Goal: Task Accomplishment & Management: Use online tool/utility

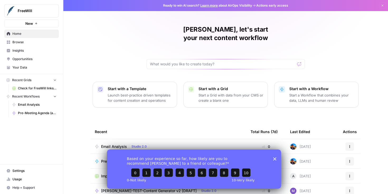
scroll to position [49, 0]
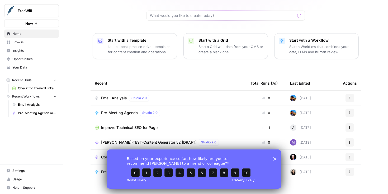
click at [348, 94] on button "Actions" at bounding box center [349, 98] width 8 height 8
click at [321, 114] on span "Delete" at bounding box center [326, 113] width 42 height 5
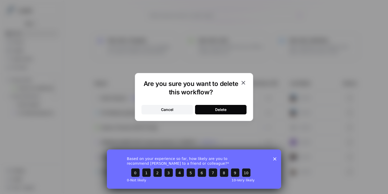
click at [171, 109] on div "Cancel" at bounding box center [167, 109] width 12 height 5
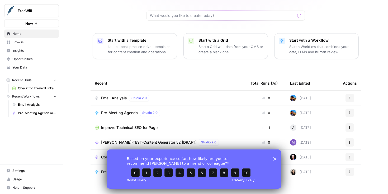
click at [124, 110] on span "Pre-Meeting Agenda" at bounding box center [119, 112] width 37 height 5
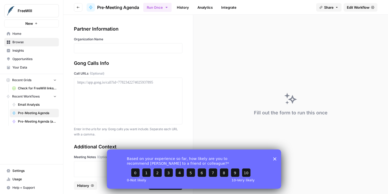
click at [348, 8] on span "Edit Workflow" at bounding box center [358, 7] width 23 height 5
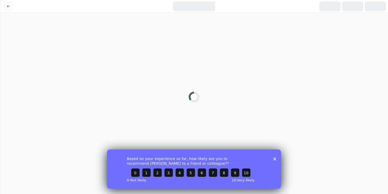
drag, startPoint x: 274, startPoint y: 158, endPoint x: 366, endPoint y: 308, distance: 175.6
click at [274, 158] on polygon "Close survey" at bounding box center [274, 158] width 3 height 3
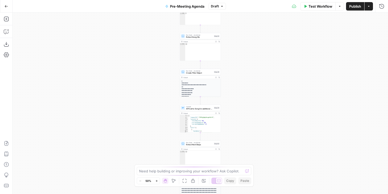
drag, startPoint x: 238, startPoint y: 68, endPoint x: 238, endPoint y: 157, distance: 88.3
click at [238, 157] on div "true false Workflow Set Inputs Inputs Run Code · Python CZ Get Accounts List St…" at bounding box center [200, 103] width 375 height 181
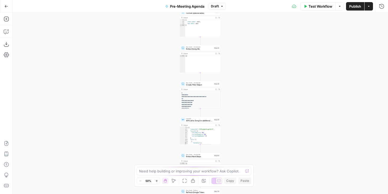
drag, startPoint x: 245, startPoint y: 66, endPoint x: 245, endPoint y: 193, distance: 126.6
click at [245, 193] on div "true false Workflow Set Inputs Inputs Run Code · Python CZ Get Accounts List St…" at bounding box center [200, 103] width 375 height 181
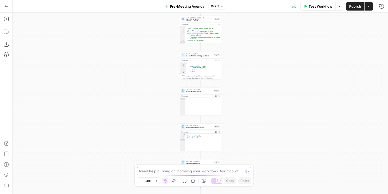
click at [220, 170] on textarea at bounding box center [191, 171] width 104 height 5
type textarea "I"
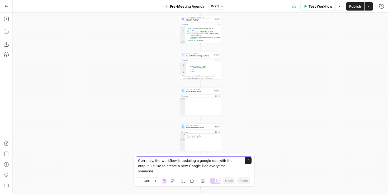
click at [217, 166] on textarea "Currently, the workflow is updating a google doc with the output. I'd like to c…" at bounding box center [188, 166] width 101 height 16
click at [197, 170] on textarea "Currently, the workflow is updating a google doc with the output. I'd like to c…" at bounding box center [188, 166] width 101 height 16
type textarea "Currently, the workflow is updating a google doc with the output. I'd like to c…"
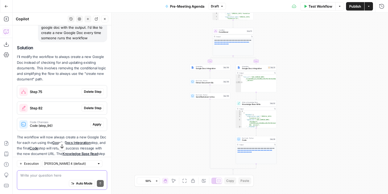
scroll to position [45, 0]
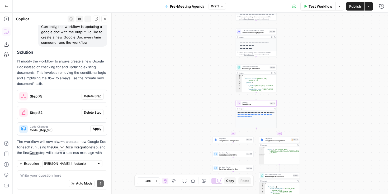
click at [45, 98] on span "Step 75" at bounding box center [55, 96] width 50 height 5
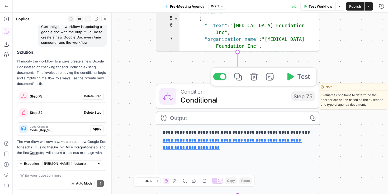
click at [262, 106] on div "Condition Conditional Step 75 Copy step Delete step Edit Note Test" at bounding box center [238, 96] width 164 height 25
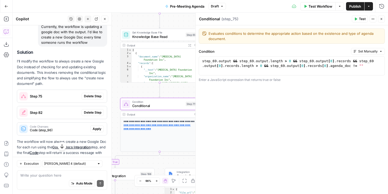
drag, startPoint x: 142, startPoint y: 82, endPoint x: 108, endPoint y: 86, distance: 34.3
click at [108, 86] on body "FreeWill New Home Browse Insights Opportunities Your Data Recent Grids Check fo…" at bounding box center [194, 97] width 388 height 194
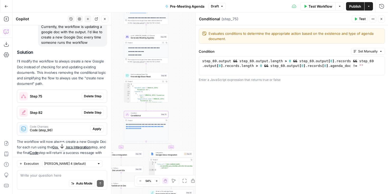
drag, startPoint x: 185, startPoint y: 51, endPoint x: 181, endPoint y: 66, distance: 15.8
click at [181, 66] on div "true false Workflow Set Inputs Inputs Run Code · Python CZ Get Accounts List St…" at bounding box center [200, 103] width 375 height 181
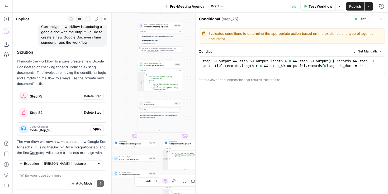
click at [5, 7] on icon "button" at bounding box center [6, 6] width 4 height 4
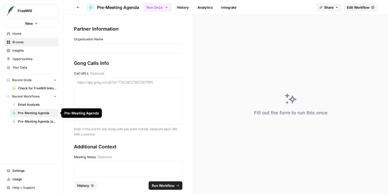
click at [49, 115] on span "Pre-Meeting Agenda" at bounding box center [37, 113] width 39 height 5
click at [35, 44] on span "Browse" at bounding box center [34, 42] width 44 height 5
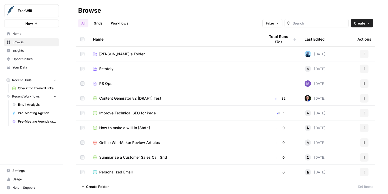
click at [124, 23] on link "Workflows" at bounding box center [120, 23] width 24 height 8
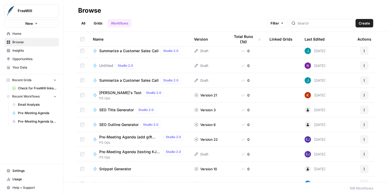
scroll to position [122, 0]
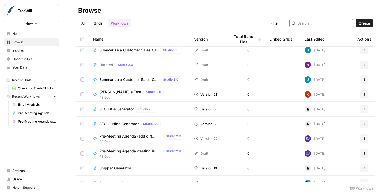
click at [324, 24] on input "search" at bounding box center [324, 23] width 54 height 5
type input "agenda"
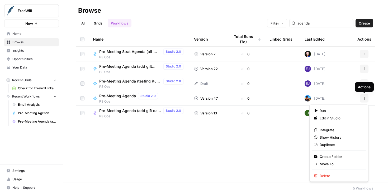
click at [364, 98] on icon "button" at bounding box center [363, 98] width 3 height 3
click at [321, 145] on span "Duplicate" at bounding box center [340, 144] width 42 height 5
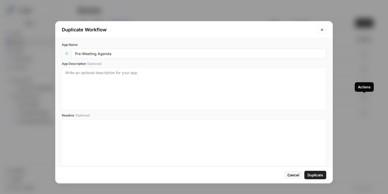
click at [126, 53] on input "Pre-Meeting Agenda" at bounding box center [199, 53] width 248 height 5
type input "Pre-Meeting Agenda ([PERSON_NAME]'s Tests"
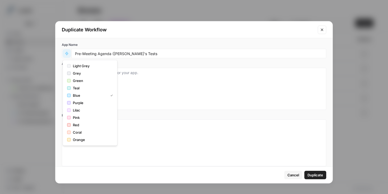
click at [65, 55] on icon "button" at bounding box center [67, 54] width 4 height 4
click at [75, 66] on span "Light Grey" at bounding box center [92, 65] width 38 height 5
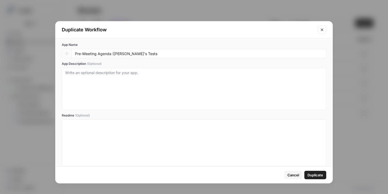
click at [315, 175] on span "Duplicate" at bounding box center [315, 174] width 16 height 5
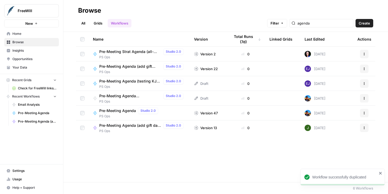
click at [143, 97] on span "Pre-Meeting Agenda ([PERSON_NAME]'s Tests" at bounding box center [130, 95] width 62 height 5
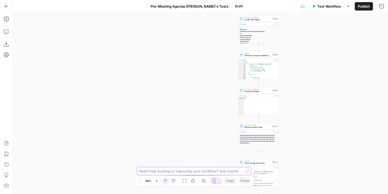
click at [176, 172] on textarea at bounding box center [191, 171] width 104 height 5
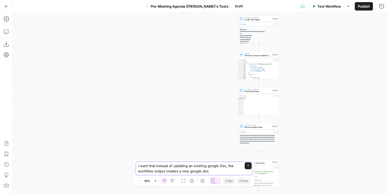
type textarea "I want that instead of updating an existing google Doc, the workflow output cre…"
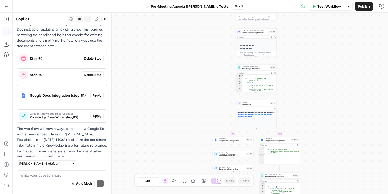
scroll to position [93, 0]
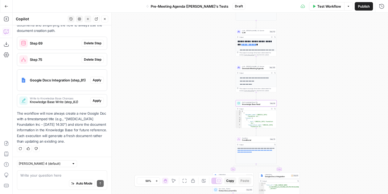
click at [94, 43] on span "Delete Step" at bounding box center [92, 43] width 17 height 5
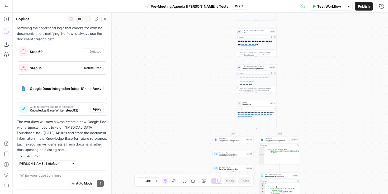
scroll to position [101, 0]
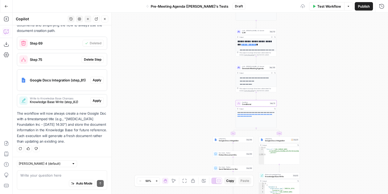
click at [99, 59] on span "Delete Step" at bounding box center [92, 59] width 17 height 5
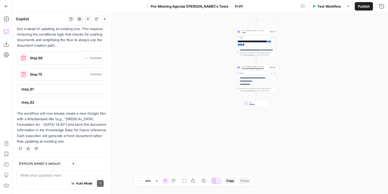
scroll to position [86, 0]
click at [94, 88] on span "step_81" at bounding box center [61, 88] width 80 height 5
click at [94, 92] on div "step_81" at bounding box center [60, 88] width 86 height 9
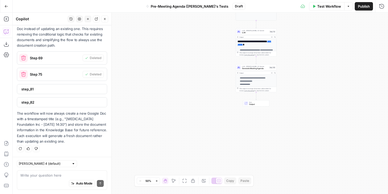
click at [166, 46] on div "Workflow Set Inputs Inputs Run Code · Python CZ Get Accounts List Step 9 Output…" at bounding box center [200, 103] width 375 height 181
click at [382, 7] on icon "button" at bounding box center [381, 6] width 5 height 5
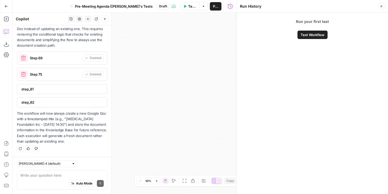
click at [380, 8] on button "Close" at bounding box center [381, 6] width 7 height 7
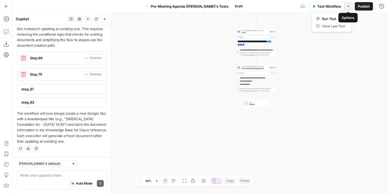
click at [349, 6] on button "Options" at bounding box center [348, 6] width 8 height 8
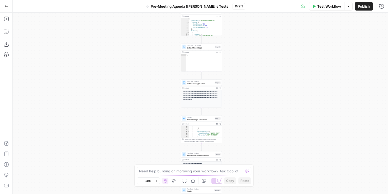
scroll to position [51, 0]
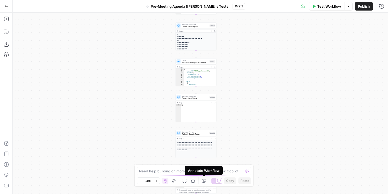
click at [201, 175] on div "Annotate Workflow" at bounding box center [204, 170] width 38 height 9
click at [154, 173] on textarea at bounding box center [191, 171] width 104 height 5
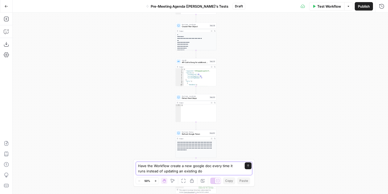
type textarea "Have the Workflow create a new google doc every time it runs instead of updatin…"
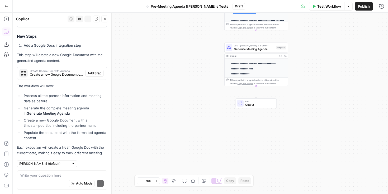
scroll to position [207, 0]
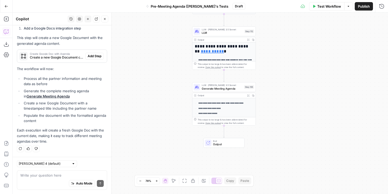
drag, startPoint x: 193, startPoint y: 94, endPoint x: 161, endPoint y: 134, distance: 51.0
click at [161, 134] on div "Workflow Set Inputs Inputs Run Code · Python CZ Get Accounts List Step 9 Output…" at bounding box center [200, 103] width 375 height 181
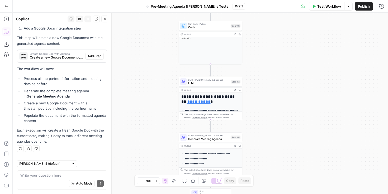
drag, startPoint x: 184, startPoint y: 82, endPoint x: 163, endPoint y: 157, distance: 77.9
click at [163, 157] on div "Workflow Set Inputs Inputs Run Code · Python CZ Get Accounts List Step 9 Output…" at bounding box center [200, 103] width 375 height 181
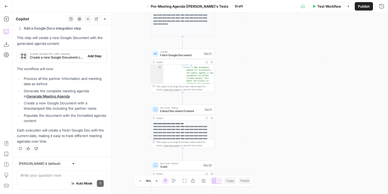
drag, startPoint x: 162, startPoint y: 73, endPoint x: 142, endPoint y: 188, distance: 116.5
click at [142, 188] on div "Workflow Set Inputs Inputs Run Code · Python CZ Get Accounts List Step 9 Output…" at bounding box center [200, 103] width 375 height 181
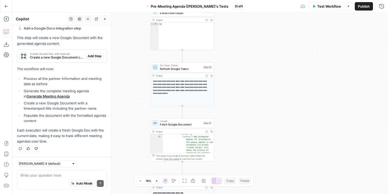
drag, startPoint x: 229, startPoint y: 52, endPoint x: 228, endPoint y: 122, distance: 69.4
click at [228, 122] on div "Workflow Set Inputs Inputs Run Code · Python CZ Get Accounts List Step 9 Output…" at bounding box center [200, 103] width 375 height 181
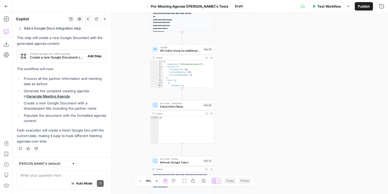
drag, startPoint x: 237, startPoint y: 77, endPoint x: 237, endPoint y: 171, distance: 93.6
click at [237, 171] on div "Workflow Set Inputs Inputs Run Code · Python CZ Get Accounts List Step 9 Output…" at bounding box center [200, 103] width 375 height 181
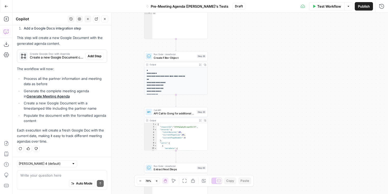
drag, startPoint x: 246, startPoint y: 78, endPoint x: 237, endPoint y: 150, distance: 72.8
click at [238, 151] on div "Workflow Set Inputs Inputs Run Code · Python CZ Get Accounts List Step 9 Output…" at bounding box center [200, 103] width 375 height 181
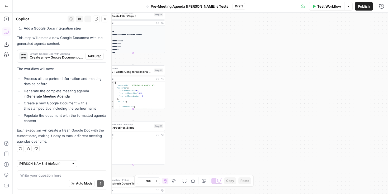
drag, startPoint x: 242, startPoint y: 69, endPoint x: 201, endPoint y: 17, distance: 65.6
click at [201, 17] on div "Workflow Set Inputs Inputs Run Code · Python CZ Get Accounts List Step 9 Output…" at bounding box center [200, 103] width 375 height 181
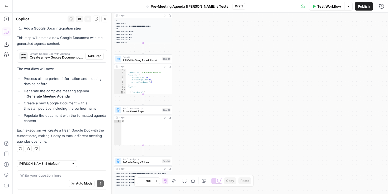
click at [90, 56] on span "Add Step" at bounding box center [95, 56] width 14 height 5
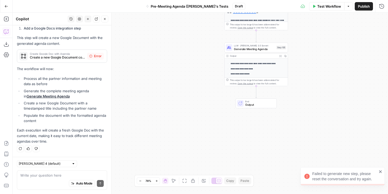
click at [62, 56] on span "Create a new Google Document containing the formatted meeting agenda" at bounding box center [57, 57] width 55 height 5
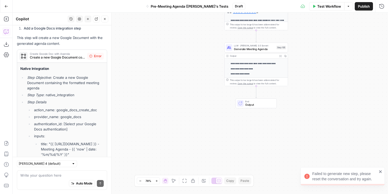
click at [96, 56] on span "Error" at bounding box center [98, 56] width 8 height 5
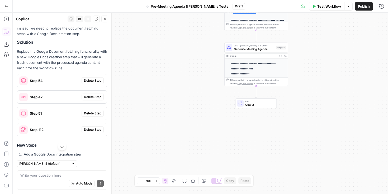
scroll to position [78, 0]
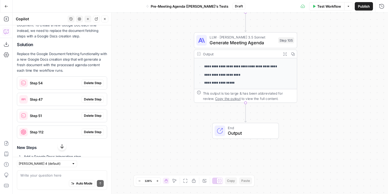
drag, startPoint x: 204, startPoint y: 108, endPoint x: 154, endPoint y: -42, distance: 158.2
click at [154, 0] on html "FreeWill New Home Browse Insights Opportunities Your Data Recent Grids Check fo…" at bounding box center [194, 97] width 388 height 194
click at [246, 103] on icon "Edge from step_105 to end" at bounding box center [245, 112] width 2 height 19
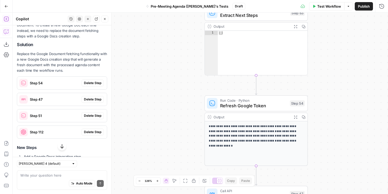
click at [6, 20] on icon "button" at bounding box center [6, 18] width 5 height 5
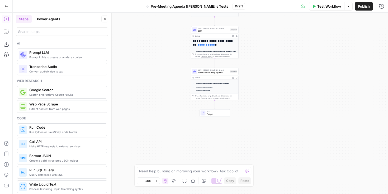
click at [224, 94] on div "This output is too large & has been abbreviated for review. Copy the output to …" at bounding box center [214, 97] width 47 height 6
click at [56, 29] on input "search" at bounding box center [62, 31] width 88 height 5
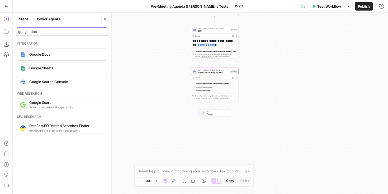
type input "google doc"
click at [38, 52] on div "Google Docs" at bounding box center [62, 54] width 86 height 8
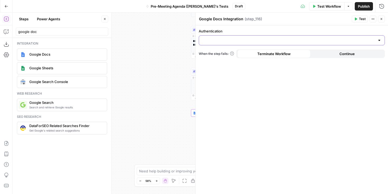
click at [296, 41] on input "Authentication" at bounding box center [288, 40] width 173 height 5
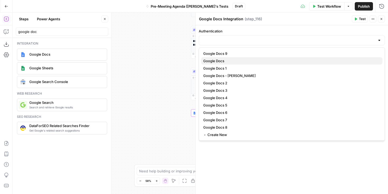
click at [237, 61] on span "Google Docs" at bounding box center [290, 60] width 175 height 5
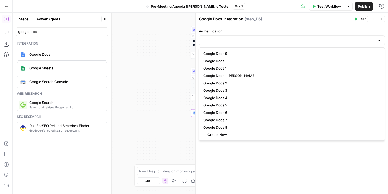
type input "Google Docs"
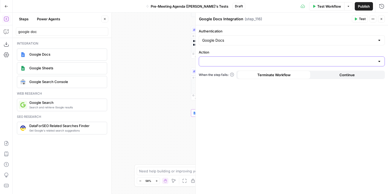
click at [237, 61] on input "Action" at bounding box center [288, 61] width 173 height 5
click at [239, 76] on span "Create Document" at bounding box center [290, 74] width 175 height 5
type input "Create Document"
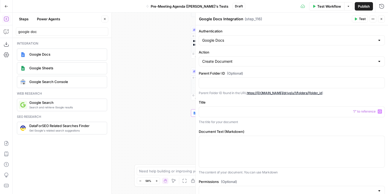
click at [376, 110] on span "“/” to reference" at bounding box center [363, 111] width 27 height 4
click at [382, 113] on div at bounding box center [291, 112] width 185 height 10
click at [380, 112] on icon "button" at bounding box center [379, 111] width 3 height 3
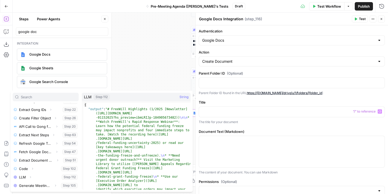
scroll to position [0, 0]
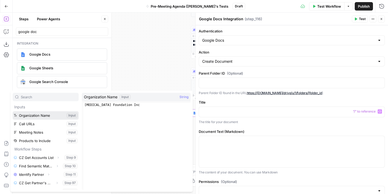
click at [46, 118] on button "Select variable Organization Name" at bounding box center [46, 115] width 66 height 8
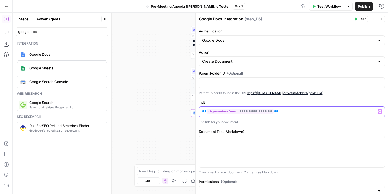
click at [308, 112] on p "**********" at bounding box center [291, 111] width 179 height 5
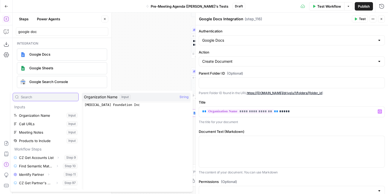
click at [39, 95] on input "text" at bounding box center [48, 96] width 55 height 5
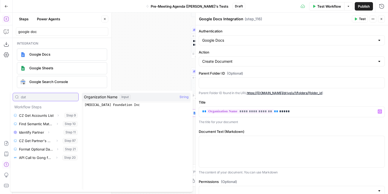
type input "date"
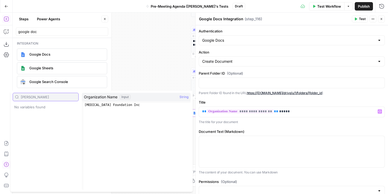
type input "Toda"
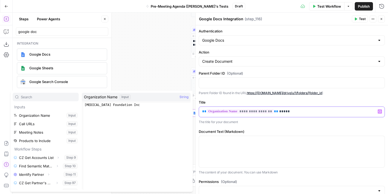
click at [291, 110] on p "**********" at bounding box center [291, 111] width 179 height 5
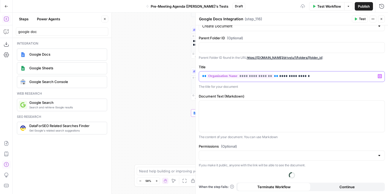
scroll to position [25, 0]
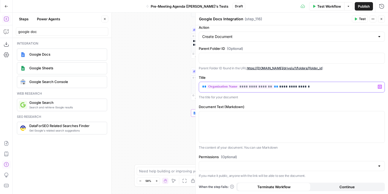
click at [286, 87] on p "**********" at bounding box center [291, 86] width 179 height 5
click at [286, 165] on input "Permissions (Optional)" at bounding box center [288, 166] width 173 height 5
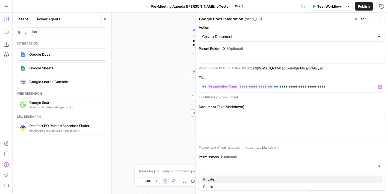
click at [263, 178] on span "Private" at bounding box center [290, 179] width 175 height 5
type input "Private"
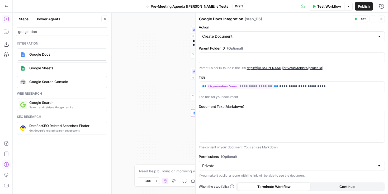
click at [277, 152] on div "**********" at bounding box center [291, 97] width 192 height 194
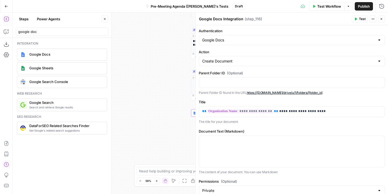
scroll to position [0, 0]
click at [377, 142] on button "Variables Menu" at bounding box center [379, 141] width 4 height 4
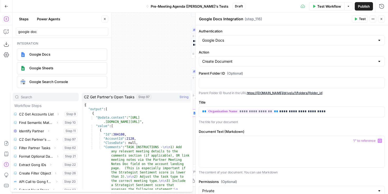
scroll to position [99, 0]
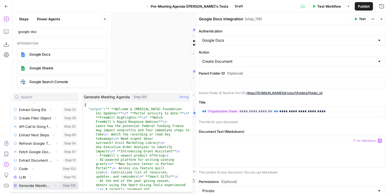
click at [48, 186] on button "Select variable Generate Meeting Agenda" at bounding box center [46, 185] width 66 height 8
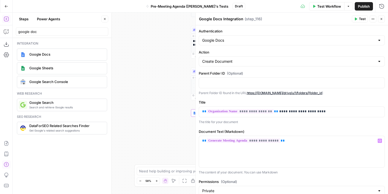
click at [364, 19] on span "Test" at bounding box center [362, 19] width 7 height 5
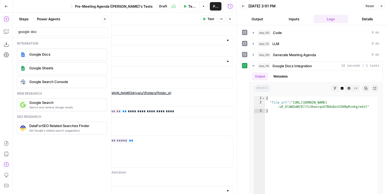
scroll to position [155, 0]
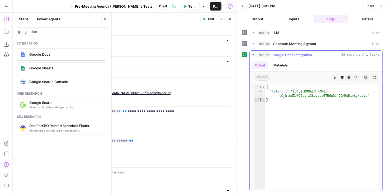
type textarea "**********"
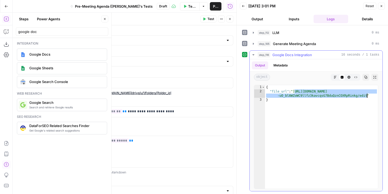
drag, startPoint x: 295, startPoint y: 92, endPoint x: 367, endPoint y: 96, distance: 72.4
click at [367, 96] on div "{ "file_url" : "https://docs.google.com/document/d/1t -uO_blAWZoWC9llfz3kavcqsG…" at bounding box center [321, 141] width 113 height 112
click at [229, 42] on div at bounding box center [227, 40] width 4 height 5
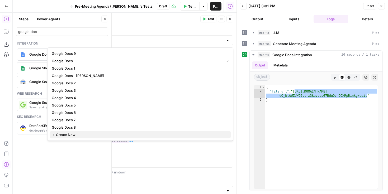
click at [68, 134] on span "﹢ Create New" at bounding box center [139, 134] width 175 height 5
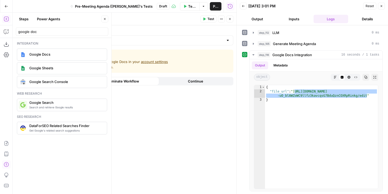
click at [225, 37] on div at bounding box center [140, 40] width 186 height 10
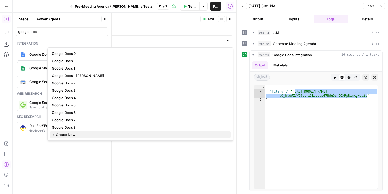
click at [64, 135] on span "﹢ Create New" at bounding box center [139, 134] width 175 height 5
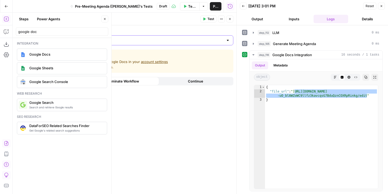
click at [101, 38] on input "Authentication" at bounding box center [137, 40] width 173 height 5
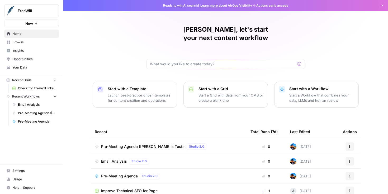
click at [19, 171] on span "Settings" at bounding box center [34, 171] width 44 height 5
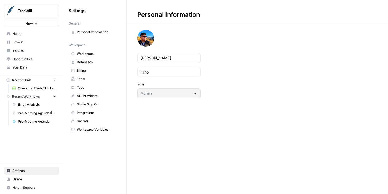
click at [93, 111] on span "Integrations" at bounding box center [98, 112] width 42 height 5
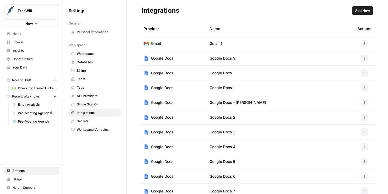
click at [356, 8] on span "Add New" at bounding box center [362, 10] width 15 height 5
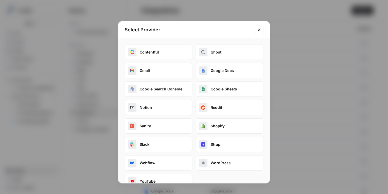
click at [219, 68] on button "Google Docs" at bounding box center [229, 70] width 68 height 15
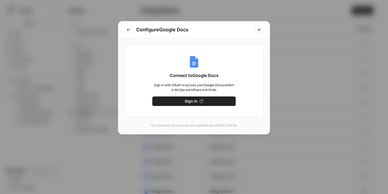
click at [194, 102] on span "Sign In" at bounding box center [191, 101] width 13 height 5
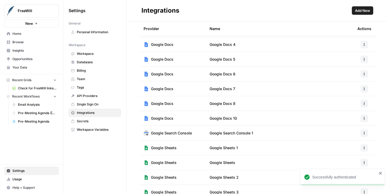
scroll to position [106, 0]
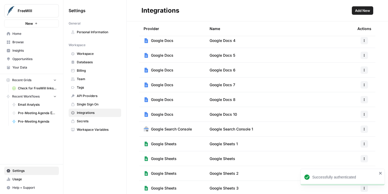
click at [266, 115] on td "Google Docs 10" at bounding box center [279, 114] width 148 height 15
click at [360, 116] on div at bounding box center [364, 114] width 14 height 7
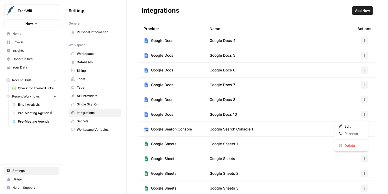
click at [363, 116] on button "button" at bounding box center [363, 114] width 7 height 7
click at [354, 124] on span "Edit" at bounding box center [352, 126] width 17 height 5
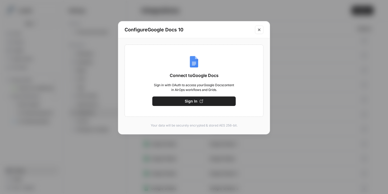
click at [260, 28] on icon "Close modal" at bounding box center [259, 30] width 4 height 4
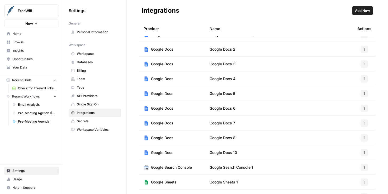
scroll to position [0, 0]
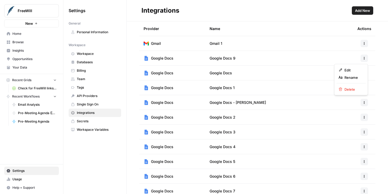
click at [363, 61] on button "button" at bounding box center [363, 58] width 7 height 7
click at [352, 71] on span "Edit" at bounding box center [352, 70] width 17 height 5
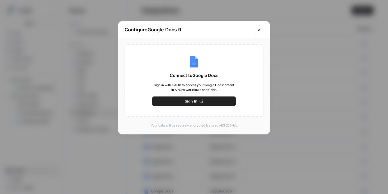
click at [259, 32] on button "Close modal" at bounding box center [259, 30] width 8 height 8
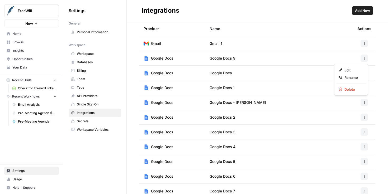
click at [364, 56] on button "button" at bounding box center [363, 58] width 7 height 7
click at [355, 69] on span "Edit" at bounding box center [352, 70] width 17 height 5
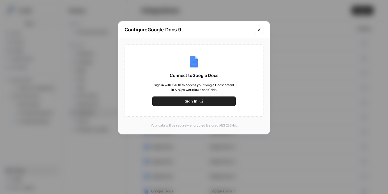
click at [210, 99] on button "Sign In" at bounding box center [193, 101] width 83 height 9
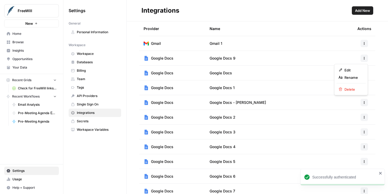
click at [362, 58] on icon "button" at bounding box center [363, 58] width 3 height 3
click at [348, 79] on span "Rename" at bounding box center [352, 77] width 17 height 5
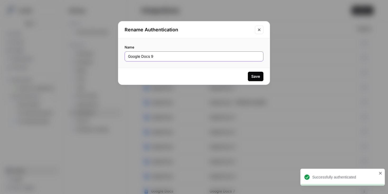
click at [175, 57] on input "Google Docs 9" at bounding box center [194, 56] width 132 height 5
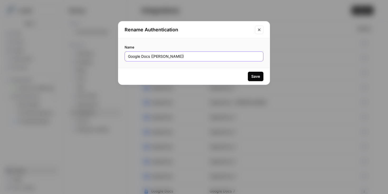
type input "Google Docs (Will Filho)"
click at [252, 75] on div "Save" at bounding box center [255, 76] width 9 height 5
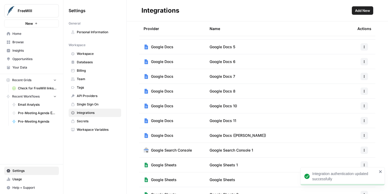
scroll to position [149, 0]
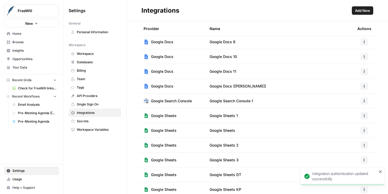
click at [367, 85] on button "button" at bounding box center [363, 86] width 7 height 7
click at [351, 95] on button "Edit" at bounding box center [350, 97] width 29 height 7
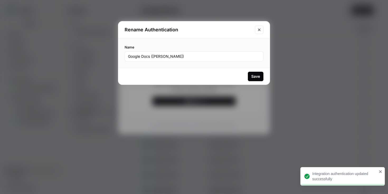
click at [254, 76] on div "Save" at bounding box center [255, 76] width 9 height 5
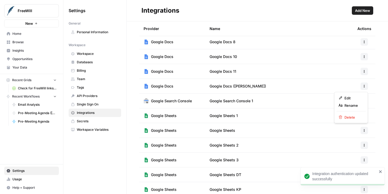
click at [361, 88] on button "button" at bounding box center [363, 86] width 7 height 7
click at [350, 97] on span "Edit" at bounding box center [352, 97] width 17 height 5
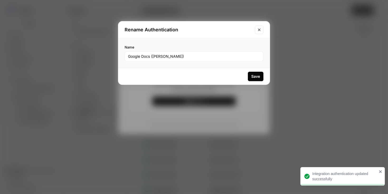
click at [260, 27] on button "Close modal" at bounding box center [259, 30] width 8 height 8
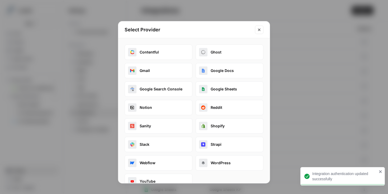
click at [259, 30] on icon "Close modal" at bounding box center [259, 29] width 2 height 2
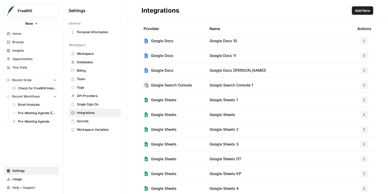
scroll to position [162, 0]
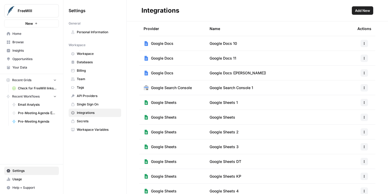
click at [368, 73] on div at bounding box center [364, 72] width 14 height 7
click at [366, 73] on button "button" at bounding box center [363, 72] width 7 height 7
click at [352, 84] on span "Edit" at bounding box center [352, 84] width 17 height 5
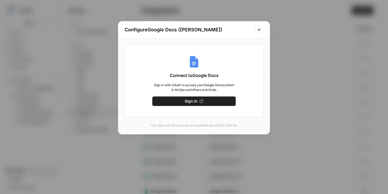
click at [191, 100] on span "Sign In" at bounding box center [191, 101] width 13 height 5
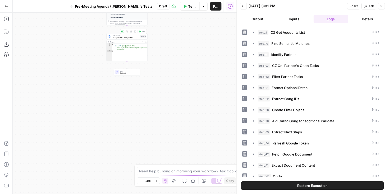
click at [134, 38] on span "Google Docs Integration" at bounding box center [126, 37] width 26 height 3
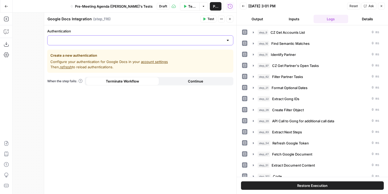
click at [174, 40] on input "Authentication" at bounding box center [137, 40] width 173 height 5
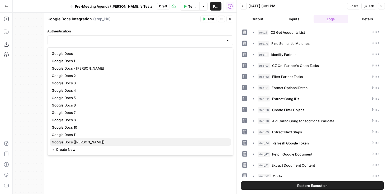
click at [122, 140] on span "Google Docs ([PERSON_NAME])" at bounding box center [139, 142] width 175 height 5
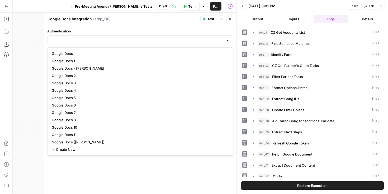
type input "Google Docs ([PERSON_NAME])"
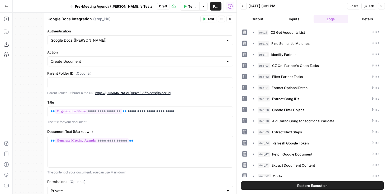
scroll to position [25, 0]
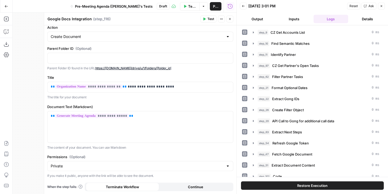
click at [209, 20] on span "Test" at bounding box center [210, 19] width 7 height 5
click at [379, 6] on icon "button" at bounding box center [380, 5] width 3 height 3
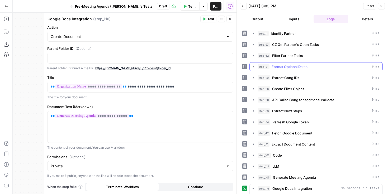
scroll to position [155, 0]
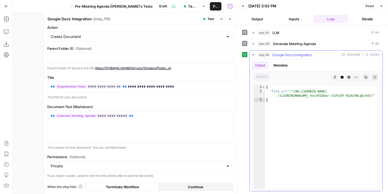
type textarea "**********"
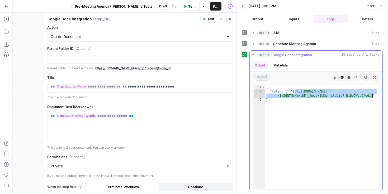
drag, startPoint x: 295, startPoint y: 91, endPoint x: 373, endPoint y: 96, distance: 78.2
click at [373, 96] on div "{ "file_url" : "https://docs.google.com/document/d /1vZdN7NsNmNcNMj_hozsH1bDwr-…" at bounding box center [321, 141] width 113 height 112
click at [373, 97] on div "{ "file_url" : "https://docs.google.com/document/d /1vZdN7NsNmNcNMj_hozsH1bDwr-…" at bounding box center [321, 141] width 113 height 112
drag, startPoint x: 373, startPoint y: 96, endPoint x: 295, endPoint y: 92, distance: 78.2
click at [294, 92] on div "{ "file_url" : "https://docs.google.com/document/d /1vZdN7NsNmNcNMj_hozsH1bDwr-…" at bounding box center [321, 141] width 113 height 112
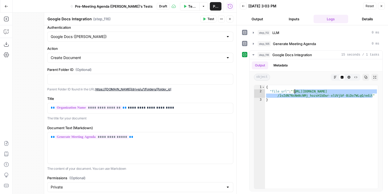
scroll to position [0, 0]
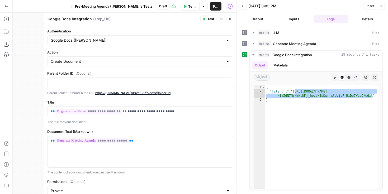
click at [155, 37] on div "Google Docs ([PERSON_NAME])" at bounding box center [140, 40] width 186 height 10
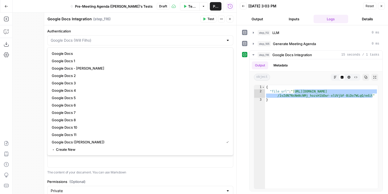
type input "Google Docs ([PERSON_NAME])"
click at [151, 27] on div "**********" at bounding box center [140, 122] width 192 height 194
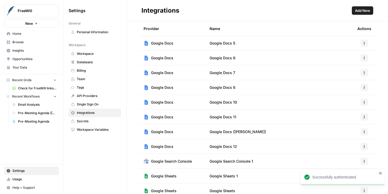
scroll to position [106, 0]
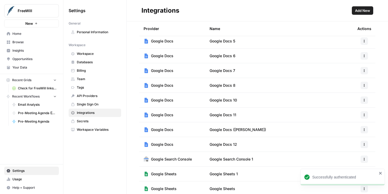
click at [366, 130] on button "button" at bounding box center [363, 129] width 7 height 7
click at [350, 139] on span "Edit" at bounding box center [352, 141] width 17 height 5
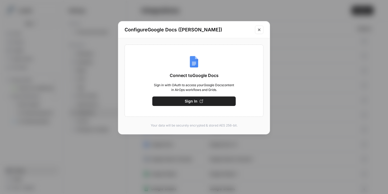
click at [202, 101] on icon "button" at bounding box center [201, 101] width 4 height 4
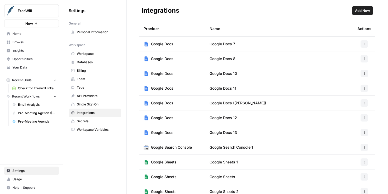
scroll to position [137, 0]
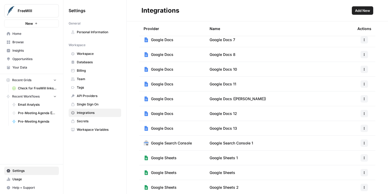
click at [239, 101] on span "Google Docs ([PERSON_NAME])" at bounding box center [237, 98] width 56 height 5
click at [364, 106] on tr "Google Docs Google Docs 12" at bounding box center [257, 113] width 236 height 15
click at [363, 100] on icon "button" at bounding box center [363, 98] width 3 height 3
click at [346, 112] on span "Edit" at bounding box center [352, 110] width 17 height 5
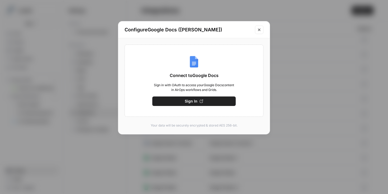
click at [212, 99] on button "Sign In" at bounding box center [193, 101] width 83 height 9
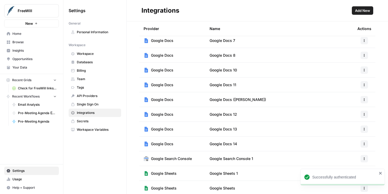
scroll to position [139, 0]
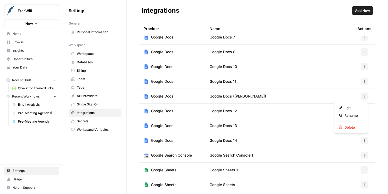
click at [364, 98] on button "button" at bounding box center [363, 96] width 7 height 7
click at [354, 107] on span "Edit" at bounding box center [352, 107] width 17 height 5
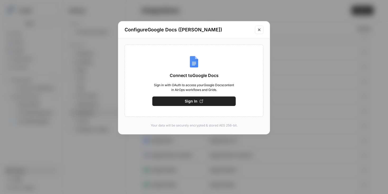
click at [258, 30] on icon "Close modal" at bounding box center [259, 30] width 4 height 4
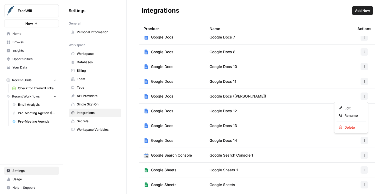
click at [364, 97] on icon "button" at bounding box center [363, 96] width 3 height 3
click at [350, 116] on span "Rename" at bounding box center [352, 115] width 17 height 5
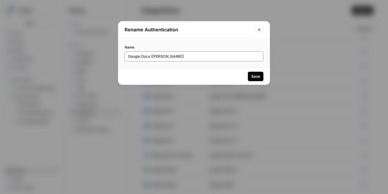
drag, startPoint x: 186, startPoint y: 58, endPoint x: 152, endPoint y: 58, distance: 34.5
click at [152, 58] on input "Google Docs ([PERSON_NAME])" at bounding box center [194, 56] width 132 height 5
type input "Google Docs 9"
click at [258, 76] on div "Save" at bounding box center [255, 76] width 9 height 5
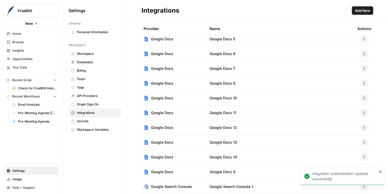
scroll to position [164, 0]
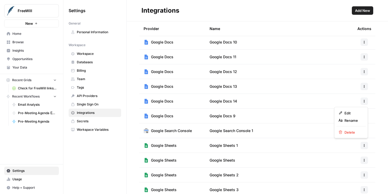
click at [362, 103] on button "button" at bounding box center [363, 101] width 7 height 7
click at [344, 131] on span "Delete" at bounding box center [352, 132] width 17 height 5
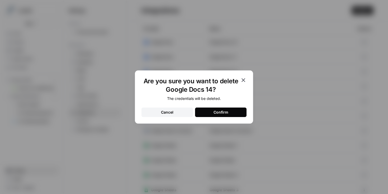
click at [231, 114] on button "Confirm" at bounding box center [220, 112] width 51 height 9
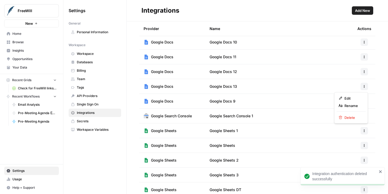
click at [365, 89] on button "button" at bounding box center [363, 86] width 7 height 7
click at [345, 117] on span "Delete" at bounding box center [352, 117] width 17 height 5
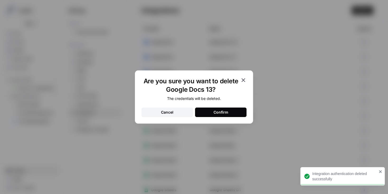
click at [238, 114] on button "Confirm" at bounding box center [220, 112] width 51 height 9
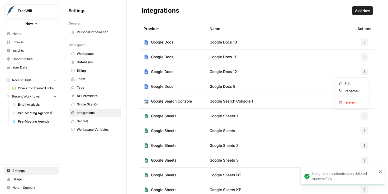
click at [364, 73] on button "button" at bounding box center [363, 71] width 7 height 7
click at [346, 103] on span "Delete" at bounding box center [352, 102] width 17 height 5
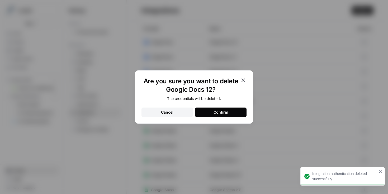
click at [237, 109] on button "Confirm" at bounding box center [220, 112] width 51 height 9
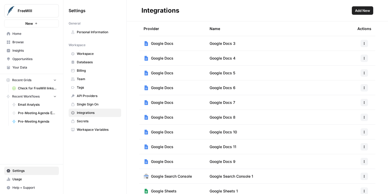
scroll to position [112, 0]
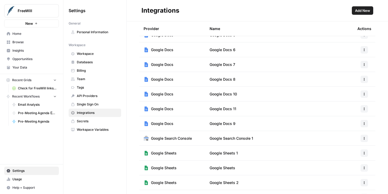
click at [360, 13] on span "Add New" at bounding box center [362, 10] width 15 height 5
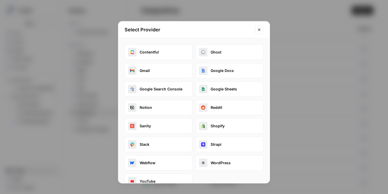
click at [243, 67] on button "Google Docs" at bounding box center [229, 70] width 68 height 15
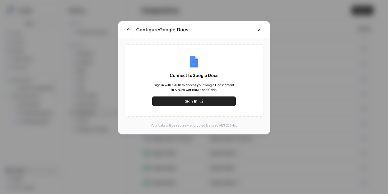
click at [203, 105] on button "Sign In" at bounding box center [193, 101] width 83 height 9
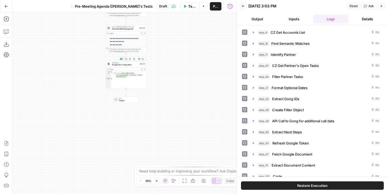
click at [129, 64] on span "Google Docs Integration" at bounding box center [125, 65] width 26 height 3
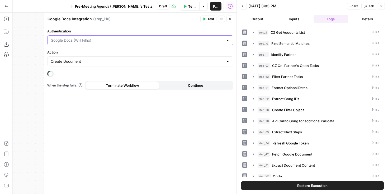
click at [109, 40] on input "Authentication" at bounding box center [137, 40] width 173 height 5
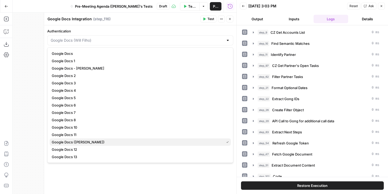
click at [84, 141] on span "Google Docs ([PERSON_NAME])" at bounding box center [137, 142] width 170 height 5
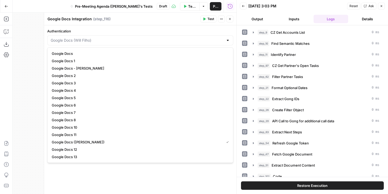
type input "Google Docs ([PERSON_NAME])"
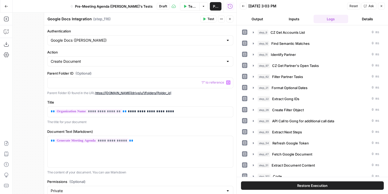
scroll to position [25, 0]
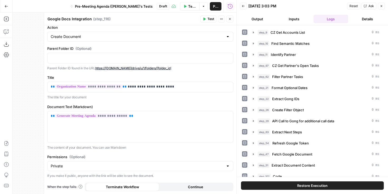
click at [207, 20] on button "Test" at bounding box center [208, 19] width 16 height 7
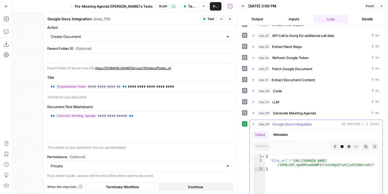
scroll to position [102, 0]
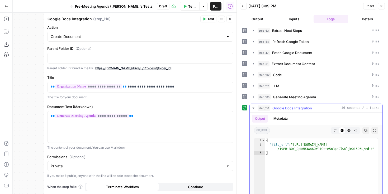
type textarea "**********"
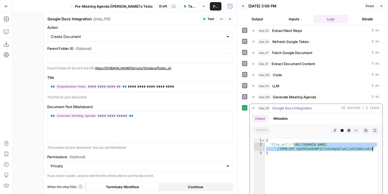
drag, startPoint x: 295, startPoint y: 145, endPoint x: 373, endPoint y: 147, distance: 77.8
click at [373, 147] on div "{ "file_url" : "https://docs.google.com/document/d /19PBi3OY_OpK6R3w46OWPICtte5…" at bounding box center [321, 194] width 113 height 112
click at [153, 37] on input "Action" at bounding box center [137, 36] width 173 height 5
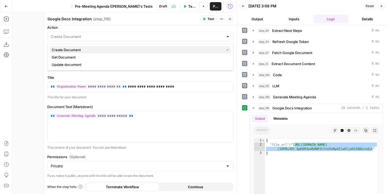
click at [137, 50] on span "Create Document" at bounding box center [137, 49] width 170 height 5
type input "Create Document"
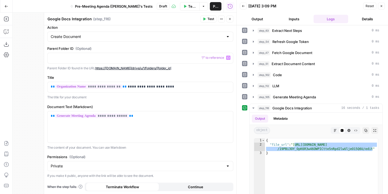
scroll to position [0, 0]
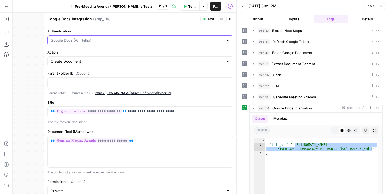
click at [130, 40] on input "Authentication" at bounding box center [137, 40] width 173 height 5
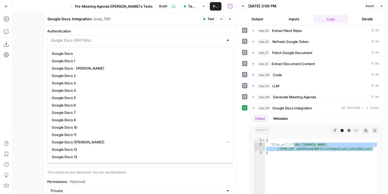
type input "Google Docs ([PERSON_NAME])"
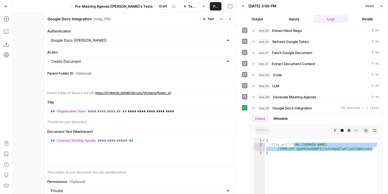
click at [140, 32] on label "Authentication" at bounding box center [140, 30] width 186 height 5
click at [140, 38] on input "Google Docs ([PERSON_NAME])" at bounding box center [137, 40] width 173 height 5
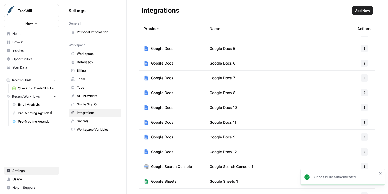
scroll to position [104, 0]
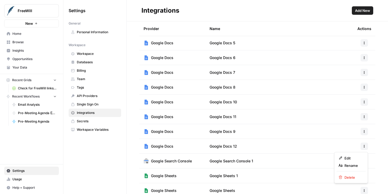
click at [364, 148] on button "button" at bounding box center [363, 146] width 7 height 7
click at [348, 164] on span "Rename" at bounding box center [352, 165] width 17 height 5
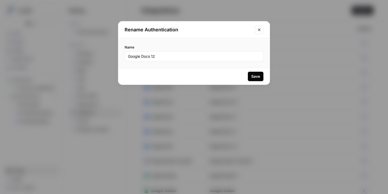
click at [196, 61] on div "Google Docs 12" at bounding box center [193, 56] width 139 height 10
type input "Google Docs ([PERSON_NAME])"
click at [252, 76] on div "Save" at bounding box center [255, 76] width 9 height 5
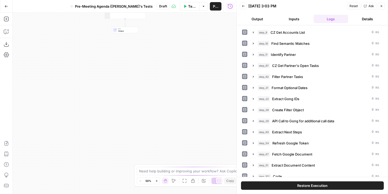
type textarea "**********"
click at [125, 14] on div "{ "file_url" : "[URL][DOMAIN_NAME] /d/19PBi3OY_OpK6R3w46OWPICtte5nRpd2lwUljeO 1…" at bounding box center [128, 11] width 36 height 21
click at [128, 24] on div "{ "file_url" : "[URL][DOMAIN_NAME] /d/19PBi3OY_OpK6R3w46OWPICtte5nRpd2lwUljeO 1…" at bounding box center [123, 30] width 36 height 21
click at [124, 13] on span "Google Docs Integration" at bounding box center [120, 13] width 26 height 3
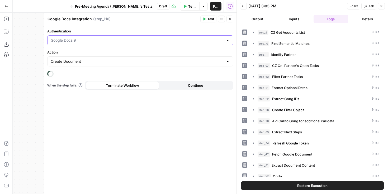
click at [144, 40] on input "Authentication" at bounding box center [137, 40] width 173 height 5
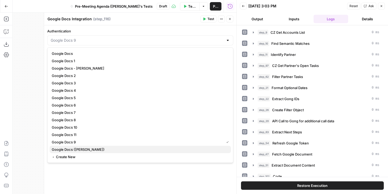
click at [94, 147] on span "Google Docs (Will Filho)" at bounding box center [139, 149] width 175 height 5
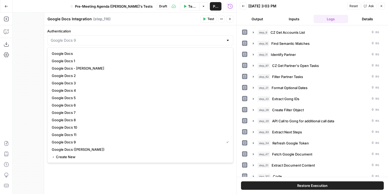
type input "Google Docs (Will Filho)"
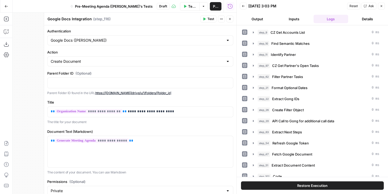
click at [204, 20] on icon "button" at bounding box center [204, 19] width 2 height 3
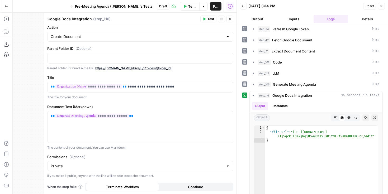
scroll to position [123, 0]
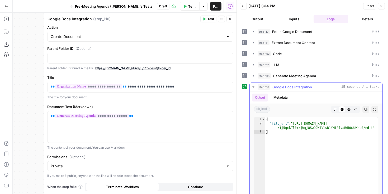
type textarea "**********"
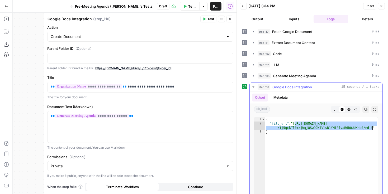
drag, startPoint x: 294, startPoint y: 124, endPoint x: 373, endPoint y: 129, distance: 78.8
click at [373, 129] on div "{ "file_url" : "https://docs.google.com/document/d /1j5qckTl0mkjWqj8Sw9GWIVlsD1…" at bounding box center [321, 173] width 113 height 112
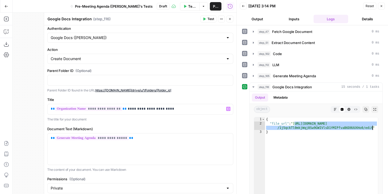
scroll to position [0, 0]
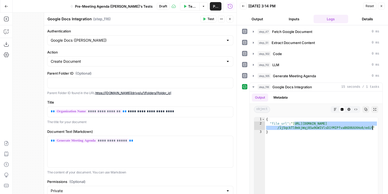
click at [380, 5] on icon "button" at bounding box center [380, 5] width 3 height 3
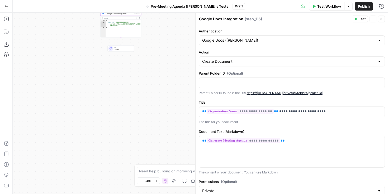
click at [383, 19] on button "Close" at bounding box center [381, 19] width 7 height 7
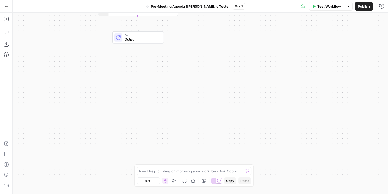
click at [360, 10] on div "Test Workflow Options Publish Run History" at bounding box center [316, 6] width 143 height 12
click at [360, 4] on span "Publish" at bounding box center [364, 6] width 12 height 5
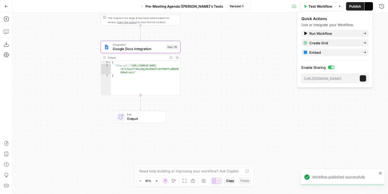
drag, startPoint x: 169, startPoint y: 72, endPoint x: 171, endPoint y: 155, distance: 83.1
click at [171, 155] on div "Workflow Set Inputs Inputs Run Code · Python CZ Get Accounts List Step 9 Output…" at bounding box center [200, 103] width 375 height 181
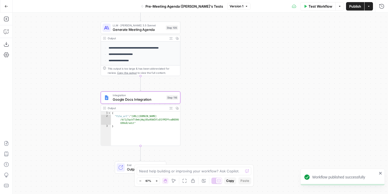
drag, startPoint x: 204, startPoint y: 85, endPoint x: 204, endPoint y: 146, distance: 60.9
click at [204, 147] on div "Workflow Set Inputs Inputs Run Code · Python CZ Get Accounts List Step 9 Output…" at bounding box center [200, 103] width 375 height 181
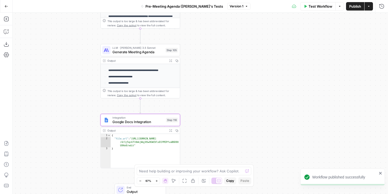
drag, startPoint x: 196, startPoint y: 58, endPoint x: 196, endPoint y: 66, distance: 8.2
click at [196, 66] on div "Workflow Set Inputs Inputs Run Code · Python CZ Get Accounts List Step 9 Output…" at bounding box center [200, 103] width 375 height 181
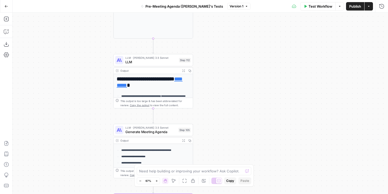
drag, startPoint x: 202, startPoint y: 38, endPoint x: 215, endPoint y: 123, distance: 86.2
click at [215, 123] on div "Workflow Set Inputs Inputs Run Code · Python CZ Get Accounts List Step 9 Output…" at bounding box center [200, 103] width 375 height 181
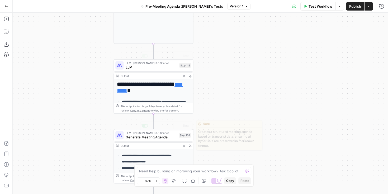
drag, startPoint x: 193, startPoint y: 43, endPoint x: 192, endPoint y: 150, distance: 106.5
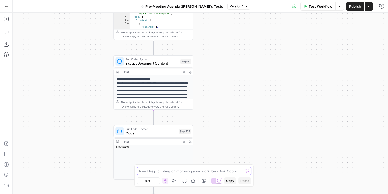
drag, startPoint x: 223, startPoint y: 70, endPoint x: 223, endPoint y: 205, distance: 135.8
click at [223, 194] on html "FreeWill New Home Browse Insights Opportunities Your Data Recent Grids Check fo…" at bounding box center [194, 97] width 388 height 194
click at [156, 87] on p "**********" at bounding box center [153, 93] width 73 height 30
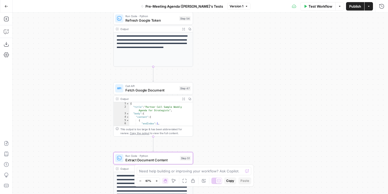
drag, startPoint x: 219, startPoint y: 51, endPoint x: 218, endPoint y: 148, distance: 96.3
click at [219, 148] on div "Workflow Set Inputs Inputs Run Code · Python CZ Get Accounts List Step 9 Output…" at bounding box center [200, 103] width 375 height 181
click at [217, 84] on div "Workflow Set Inputs Inputs Run Code · Python CZ Get Accounts List Step 9 Output…" at bounding box center [200, 103] width 375 height 181
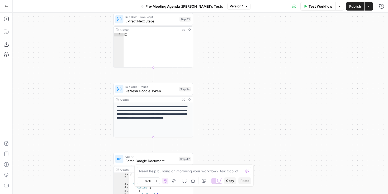
drag, startPoint x: 211, startPoint y: 64, endPoint x: 210, endPoint y: 173, distance: 108.9
click at [210, 173] on body "FreeWill New Home Browse Insights Opportunities Your Data Recent Grids Check fo…" at bounding box center [194, 97] width 388 height 194
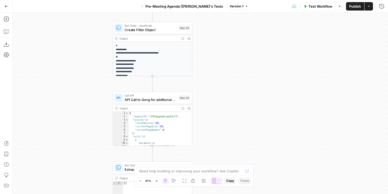
drag, startPoint x: 223, startPoint y: 67, endPoint x: 223, endPoint y: 177, distance: 109.7
click at [223, 177] on body "FreeWill New Home Browse Insights Opportunities Your Data Recent Grids Check fo…" at bounding box center [194, 97] width 388 height 194
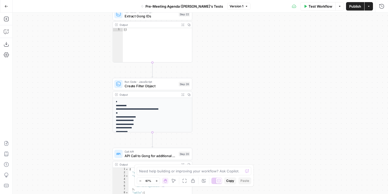
drag, startPoint x: 213, startPoint y: 86, endPoint x: 213, endPoint y: 184, distance: 98.1
click at [213, 185] on body "FreeWill New Home Browse Insights Opportunities Your Data Recent Grids Check fo…" at bounding box center [194, 97] width 388 height 194
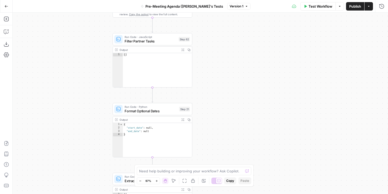
drag, startPoint x: 222, startPoint y: 66, endPoint x: 222, endPoint y: 194, distance: 127.9
click at [222, 194] on div "Workflow Set Inputs Inputs Run Code · Python CZ Get Accounts List Step 9 Output…" at bounding box center [200, 103] width 375 height 181
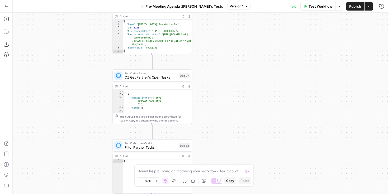
drag, startPoint x: 221, startPoint y: 41, endPoint x: 221, endPoint y: 172, distance: 131.6
click at [221, 173] on body "FreeWill New Home Browse Insights Opportunities Your Data Recent Grids Check fo…" at bounding box center [194, 97] width 388 height 194
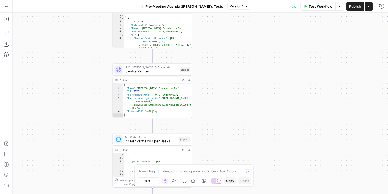
drag, startPoint x: 221, startPoint y: 92, endPoint x: 221, endPoint y: 165, distance: 72.8
click at [221, 165] on body "FreeWill New Home Browse Insights Opportunities Your Data Recent Grids Check fo…" at bounding box center [194, 97] width 388 height 194
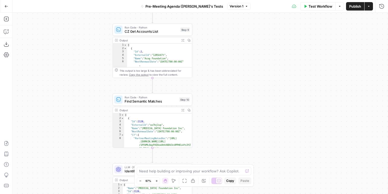
drag, startPoint x: 229, startPoint y: 66, endPoint x: 229, endPoint y: 140, distance: 73.6
click at [229, 140] on div "Workflow Set Inputs Inputs Run Code · Python CZ Get Accounts List Step 9 Output…" at bounding box center [200, 103] width 375 height 181
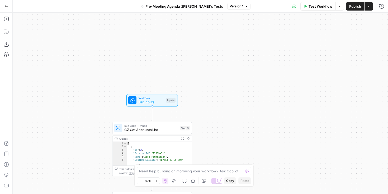
drag, startPoint x: 228, startPoint y: 77, endPoint x: 227, endPoint y: 160, distance: 83.3
click at [227, 161] on div "Workflow Set Inputs Inputs Run Code · Python CZ Get Accounts List Step 9 Output…" at bounding box center [200, 103] width 375 height 181
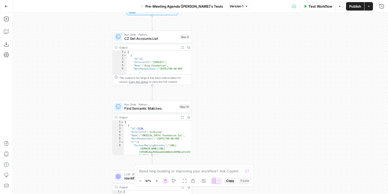
drag, startPoint x: 227, startPoint y: 160, endPoint x: 232, endPoint y: -26, distance: 185.7
click at [232, 0] on html "FreeWill New Home Browse Insights Opportunities Your Data Recent Grids Check fo…" at bounding box center [194, 97] width 388 height 194
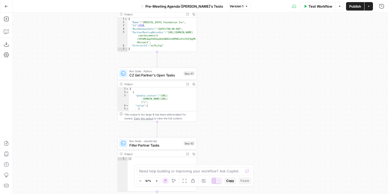
drag, startPoint x: 224, startPoint y: 95, endPoint x: 224, endPoint y: -22, distance: 117.4
click at [224, 0] on html "FreeWill New Home Browse Insights Opportunities Your Data Recent Grids Check fo…" at bounding box center [194, 97] width 388 height 194
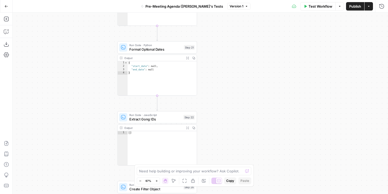
drag, startPoint x: 223, startPoint y: 100, endPoint x: 223, endPoint y: -31, distance: 131.3
click at [223, 0] on html "FreeWill New Home Browse Insights Opportunities Your Data Recent Grids Check fo…" at bounding box center [194, 97] width 388 height 194
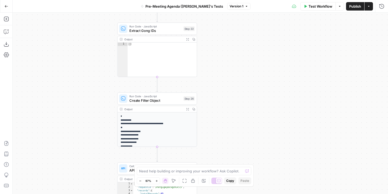
drag, startPoint x: 216, startPoint y: 100, endPoint x: 216, endPoint y: 13, distance: 86.8
click at [216, 13] on div "Workflow Set Inputs Inputs Run Code · Python CZ Get Accounts List Step 9 Output…" at bounding box center [200, 103] width 375 height 181
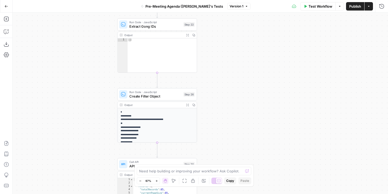
click at [211, 55] on div "Workflow Set Inputs Inputs Run Code · Python CZ Get Accounts List Step 9 Output…" at bounding box center [200, 103] width 375 height 181
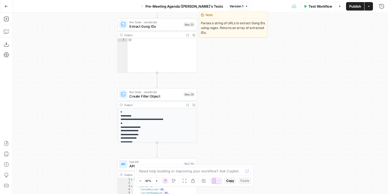
click at [168, 26] on span "Extract Gong IDs" at bounding box center [155, 26] width 52 height 5
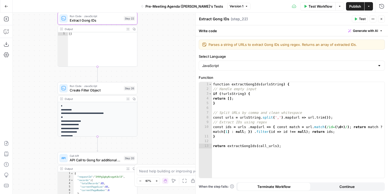
drag, startPoint x: 86, startPoint y: 87, endPoint x: 27, endPoint y: 81, distance: 59.9
click at [27, 81] on div "Workflow Set Inputs Inputs Run Code · Python CZ Get Accounts List Step 9 Output…" at bounding box center [200, 103] width 375 height 181
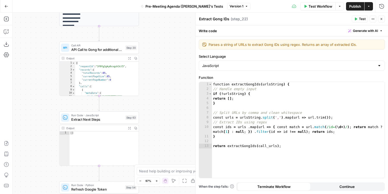
drag, startPoint x: 152, startPoint y: 134, endPoint x: 155, endPoint y: 17, distance: 117.9
click at [155, 17] on div "Workflow Set Inputs Inputs Run Code · Python CZ Get Accounts List Step 9 Output…" at bounding box center [200, 103] width 375 height 181
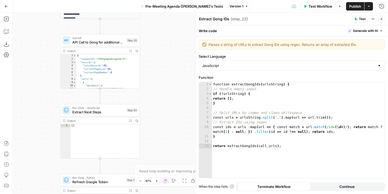
click at [379, 18] on button "Close" at bounding box center [381, 19] width 7 height 7
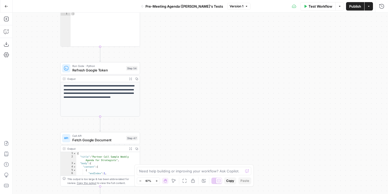
drag, startPoint x: 221, startPoint y: 96, endPoint x: 221, endPoint y: -15, distance: 111.6
click at [221, 0] on html "FreeWill New Home Browse Insights Opportunities Your Data Recent Grids Check fo…" at bounding box center [194, 97] width 388 height 194
drag, startPoint x: 189, startPoint y: 127, endPoint x: 192, endPoint y: 52, distance: 75.0
click at [192, 52] on div "Workflow Set Inputs Inputs Run Code · Python CZ Get Accounts List Step 9 Output…" at bounding box center [200, 103] width 375 height 181
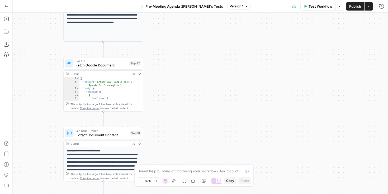
click at [7, 5] on icon "button" at bounding box center [6, 6] width 4 height 4
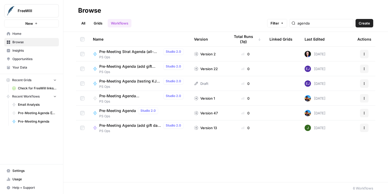
click at [134, 96] on span "Pre-Meeting Agenda ([PERSON_NAME]'s Tests" at bounding box center [130, 95] width 62 height 5
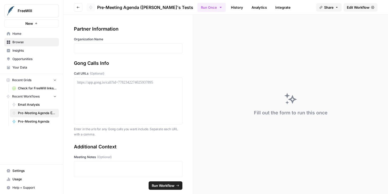
click at [131, 51] on div at bounding box center [128, 48] width 108 height 10
click at [105, 48] on p at bounding box center [128, 48] width 102 height 5
click at [139, 95] on div at bounding box center [128, 101] width 102 height 42
click at [137, 50] on p "****" at bounding box center [128, 48] width 102 height 5
click at [136, 97] on div at bounding box center [128, 101] width 102 height 42
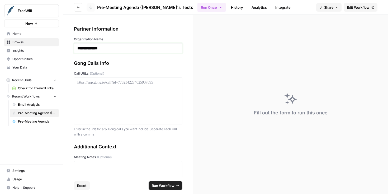
click at [122, 48] on h1 "**********" at bounding box center [128, 48] width 102 height 5
click at [114, 94] on div at bounding box center [128, 101] width 102 height 42
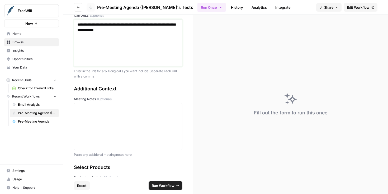
scroll to position [78, 0]
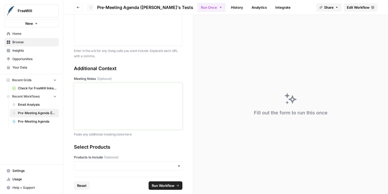
click at [151, 108] on div at bounding box center [128, 106] width 102 height 42
click at [140, 164] on input "Products to Include (Optional)" at bounding box center [128, 166] width 102 height 5
click at [123, 139] on div "PGS" at bounding box center [128, 142] width 108 height 10
click at [131, 152] on div "Select Products Products to Include (Optional) PGS" at bounding box center [128, 159] width 108 height 33
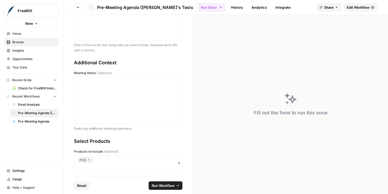
click at [164, 184] on span "Run Workflow" at bounding box center [163, 185] width 23 height 5
click at [334, 178] on div "Claude Error: prompt is too long: 202950 tokens > 200000 maximum" at bounding box center [344, 176] width 65 height 11
click at [354, 7] on span "Edit Workflow" at bounding box center [358, 7] width 23 height 5
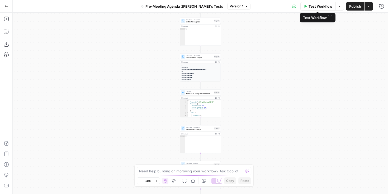
click at [319, 7] on span "Test Workflow" at bounding box center [320, 6] width 24 height 5
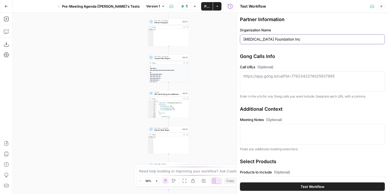
click at [303, 39] on input "Dravet Syndrome Foundation Inc" at bounding box center [312, 39] width 138 height 5
paste input "https://us-54880.app.gong.io/call?id=7879335993905072010&account-id=42225310767…"
type input "Dravet Syndrome Foundation Inc"
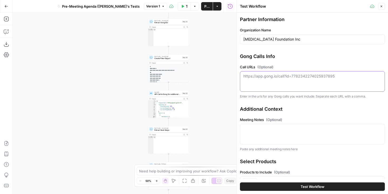
click at [300, 77] on textarea "Call URLs (Optional)" at bounding box center [312, 76] width 138 height 5
paste textarea "https://us-54880.app.gong.io/call?id=7879335993905072010&account-id=42225310767…"
type textarea "https://us-54880.app.gong.io/call?id=7879335993905072010&account-id=42225310767…"
click at [268, 35] on div "Dravet Syndrome Foundation Inc" at bounding box center [312, 39] width 145 height 10
paste input "Academy of Hope"
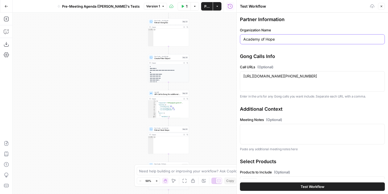
type input "Academy of Hope"
click at [315, 62] on div "Gong Calls Info Call URLs (Optional) https://us-54880.app.gong.io/call?id=78793…" at bounding box center [312, 76] width 145 height 46
click at [315, 189] on span "Test Workflow" at bounding box center [312, 186] width 24 height 5
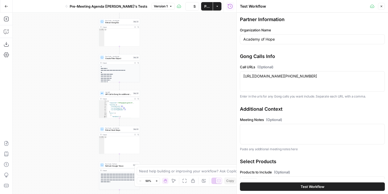
drag, startPoint x: 205, startPoint y: 93, endPoint x: 138, endPoint y: 93, distance: 67.2
click at [138, 93] on div "Workflow Set Inputs Inputs Run Code · Python CZ Get Accounts List Step 9 Output…" at bounding box center [125, 103] width 224 height 181
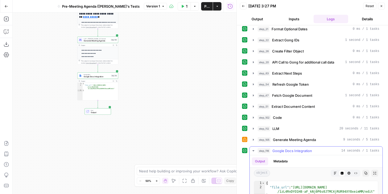
scroll to position [70, 0]
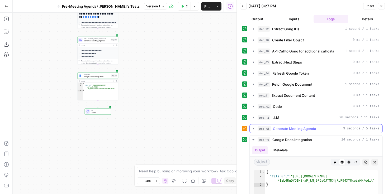
click at [253, 129] on icon "button" at bounding box center [253, 129] width 1 height 2
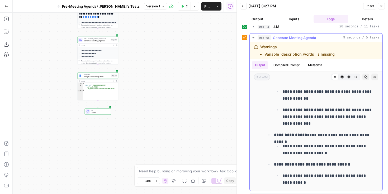
scroll to position [74, 0]
drag, startPoint x: 281, startPoint y: 54, endPoint x: 313, endPoint y: 55, distance: 32.5
click at [313, 55] on li "Variable `description_words` is missing" at bounding box center [299, 54] width 70 height 5
copy li "description_words"
click at [328, 37] on div "step_105 Generate Meeting Agenda 9 seconds / 5 tasks" at bounding box center [318, 37] width 122 height 5
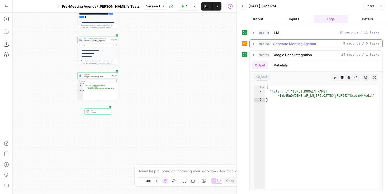
scroll to position [155, 0]
type textarea "**********"
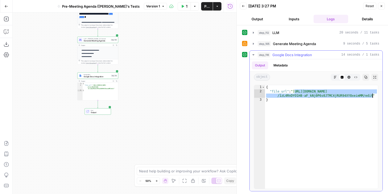
drag, startPoint x: 295, startPoint y: 90, endPoint x: 372, endPoint y: 96, distance: 77.7
click at [372, 96] on div "{ "file_url" : "https://docs.google.com/document/d /1zL4RnDYO1H8-aF_kNj0P6s0JTM…" at bounding box center [321, 141] width 113 height 112
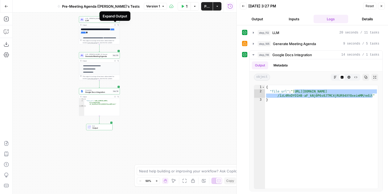
click at [114, 25] on button "Expand Output" at bounding box center [114, 24] width 3 height 3
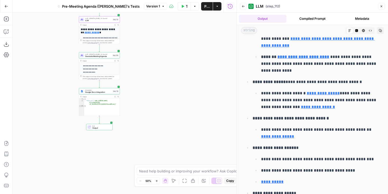
scroll to position [77, 0]
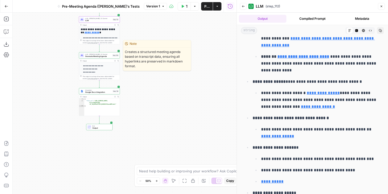
click at [104, 55] on span "Generate Meeting Agenda" at bounding box center [98, 56] width 26 height 3
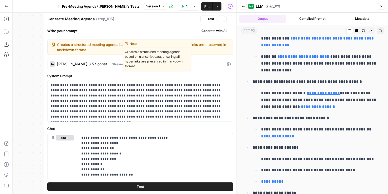
click at [112, 65] on span "Streaming" at bounding box center [120, 64] width 16 height 4
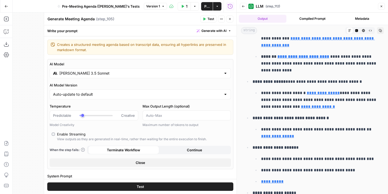
type input "***"
click at [134, 71] on input "[PERSON_NAME] 3.5 Sonnet" at bounding box center [140, 73] width 162 height 5
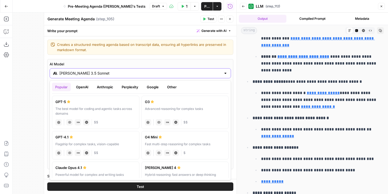
click at [134, 72] on input "[PERSON_NAME] 3.5 Sonnet" at bounding box center [140, 73] width 162 height 5
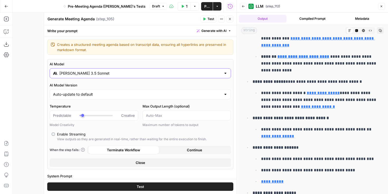
click at [225, 75] on div at bounding box center [225, 73] width 4 height 5
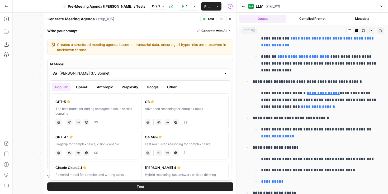
click at [112, 85] on button "Anthropic" at bounding box center [105, 87] width 23 height 8
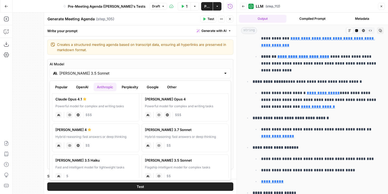
scroll to position [0, 0]
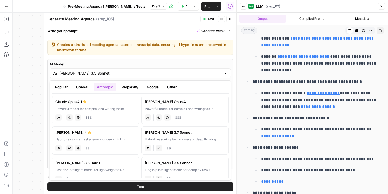
click at [121, 113] on div "anthropic Vision Capabilities Live Web Research $$$" at bounding box center [95, 116] width 80 height 7
type input "Claude Opus 4.1"
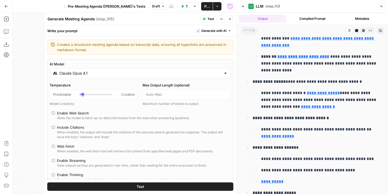
click at [113, 94] on div "Predictable Creative" at bounding box center [94, 94] width 82 height 5
type input "***"
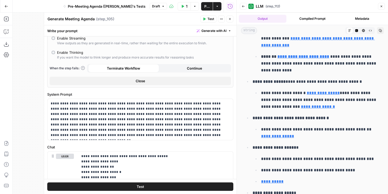
scroll to position [126, 0]
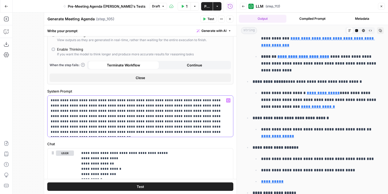
click at [149, 131] on p "**********" at bounding box center [140, 116] width 179 height 37
click at [177, 132] on p "**********" at bounding box center [140, 116] width 179 height 37
drag, startPoint x: 207, startPoint y: 19, endPoint x: 206, endPoint y: 30, distance: 10.6
click at [207, 19] on span "Test" at bounding box center [210, 19] width 7 height 5
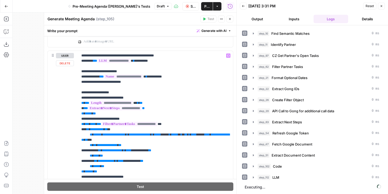
scroll to position [605, 0]
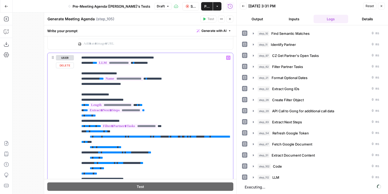
click at [135, 84] on p "**********" at bounding box center [155, 179] width 148 height 248
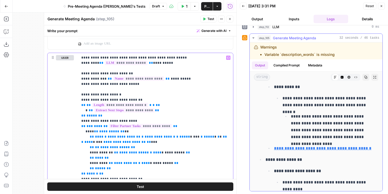
scroll to position [207, 0]
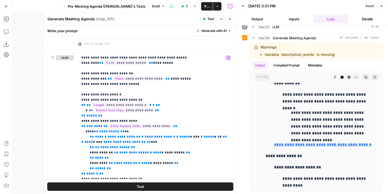
click at [380, 8] on button "Close" at bounding box center [381, 6] width 7 height 7
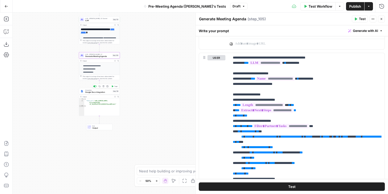
click at [114, 86] on span "Test" at bounding box center [115, 86] width 3 height 2
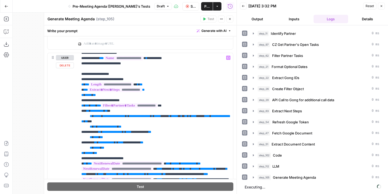
scroll to position [37, 0]
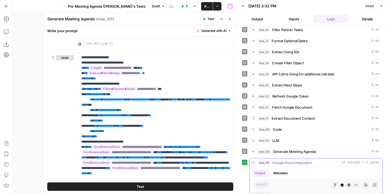
type input "***"
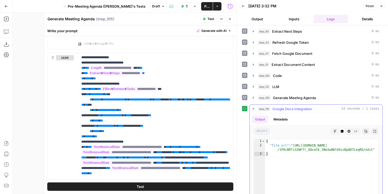
scroll to position [123, 0]
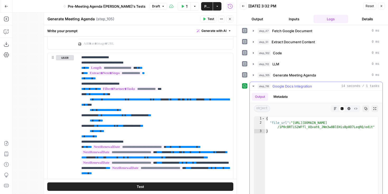
type textarea "**********"
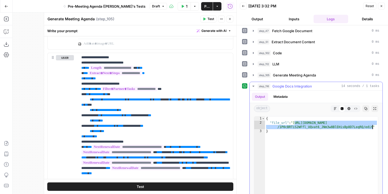
drag, startPoint x: 295, startPoint y: 123, endPoint x: 373, endPoint y: 127, distance: 78.5
click at [373, 127] on div "{ "file_url" : "https://docs.google.com/document/d /1P0cBRTiS2WFfl_UQvat6_JNm3w…" at bounding box center [321, 173] width 113 height 112
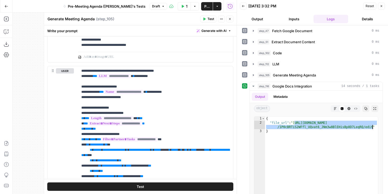
scroll to position [591, 0]
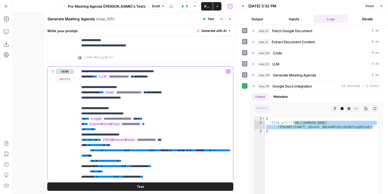
click at [145, 98] on p "**********" at bounding box center [155, 193] width 148 height 248
type input "***"
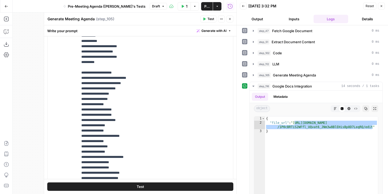
scroll to position [118, 0]
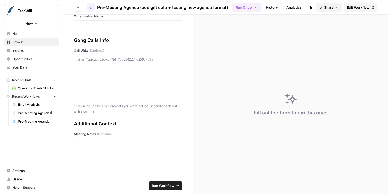
scroll to position [26, 0]
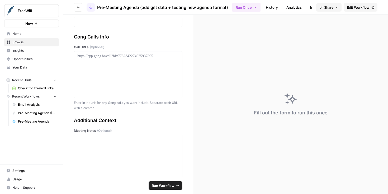
click at [357, 10] on link "Edit Workflow" at bounding box center [360, 7] width 34 height 8
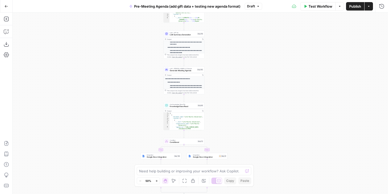
scroll to position [94, 0]
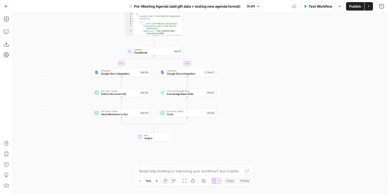
click at [158, 56] on div "true false Workflow Set Inputs Inputs Run Code · Python CZ Get Accounts List St…" at bounding box center [200, 103] width 375 height 181
click at [160, 52] on span "Conditional" at bounding box center [153, 53] width 38 height 4
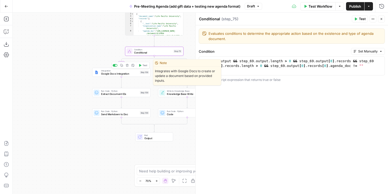
click at [127, 76] on div "Integration Google Docs Integration Step 108 Copy step Delete step Edit Note Te…" at bounding box center [121, 72] width 58 height 9
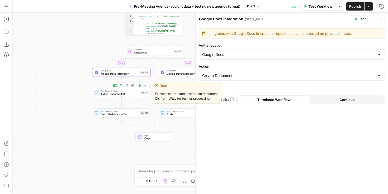
click at [130, 93] on span "Extract Document IDs" at bounding box center [119, 94] width 37 height 4
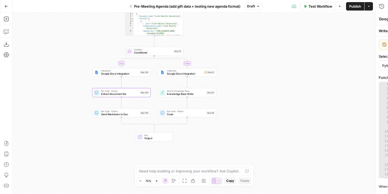
type textarea "Extract Document IDs"
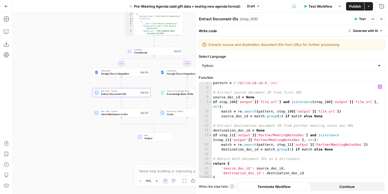
scroll to position [23, 0]
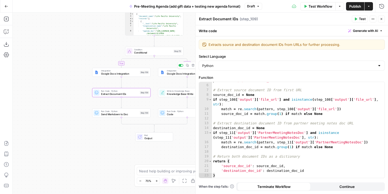
click at [177, 74] on span "Google Docs Integration" at bounding box center [184, 74] width 35 height 4
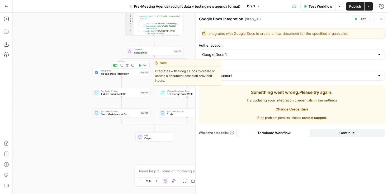
click at [129, 75] on span "Google Docs Integration" at bounding box center [119, 74] width 37 height 4
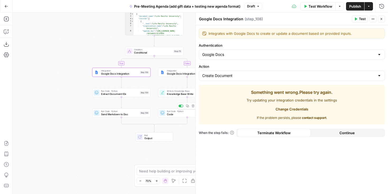
click at [178, 115] on span "Code" at bounding box center [186, 114] width 38 height 4
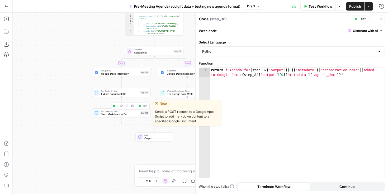
click at [133, 115] on span "Send Markdown to Doc" at bounding box center [119, 114] width 37 height 4
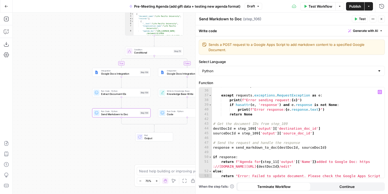
scroll to position [175, 0]
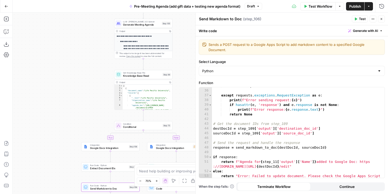
click at [165, 45] on p "**********" at bounding box center [146, 49] width 47 height 8
click at [152, 40] on p "**********" at bounding box center [145, 41] width 50 height 3
click at [155, 33] on div "Output Copy" at bounding box center [143, 31] width 58 height 5
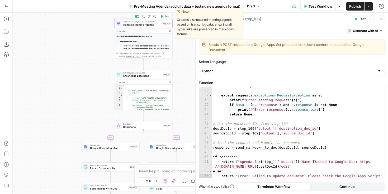
click at [151, 25] on span "Generate Meeting Agenda" at bounding box center [141, 25] width 37 height 4
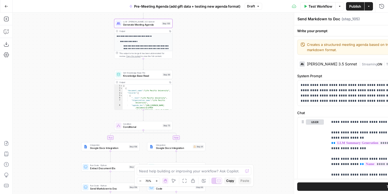
type textarea "Generate Meeting Agenda"
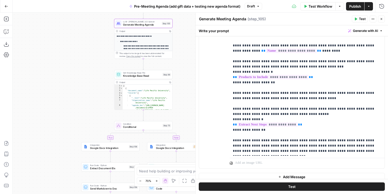
scroll to position [118, 0]
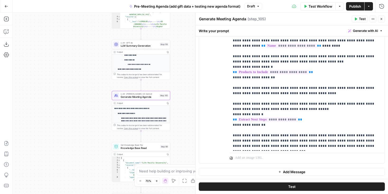
click at [148, 60] on p "**********" at bounding box center [145, 60] width 43 height 3
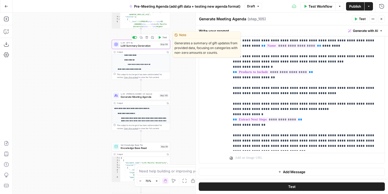
click at [152, 46] on span "LLM Summary Generation" at bounding box center [140, 46] width 38 height 4
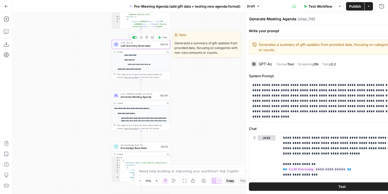
type textarea "LLM Summary Generation"
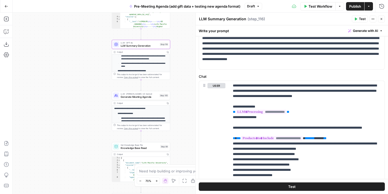
scroll to position [25, 0]
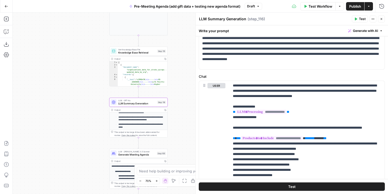
click at [180, 70] on div "true false Workflow Set Inputs Inputs Run Code · Python CZ Get Accounts List St…" at bounding box center [200, 103] width 375 height 181
click at [183, 61] on div "true false Workflow Set Inputs Inputs Run Code · Python CZ Get Accounts List St…" at bounding box center [200, 103] width 375 height 181
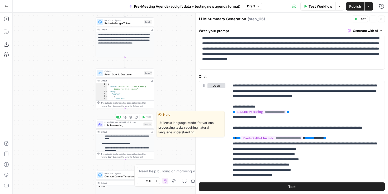
click at [133, 127] on span "LLM Processing" at bounding box center [122, 126] width 37 height 4
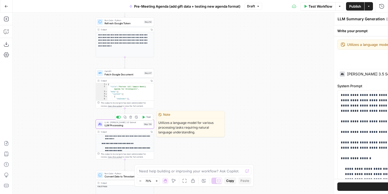
type textarea "LLM Processing"
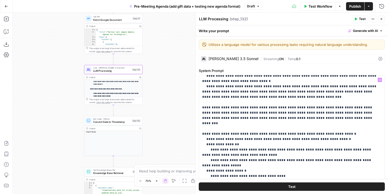
scroll to position [111, 0]
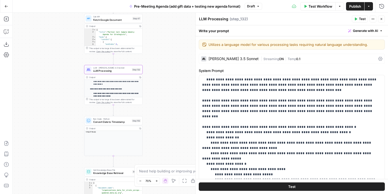
click at [134, 85] on ul "**********" at bounding box center [112, 101] width 53 height 86
click at [93, 77] on div "Output" at bounding box center [112, 77] width 47 height 3
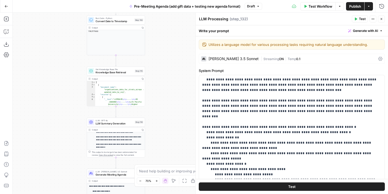
type textarea "**********"
click at [124, 95] on div "[ { "document_name" : "organizations_data_for_strats_airops - updated_data_by_o…" at bounding box center [120, 107] width 50 height 52
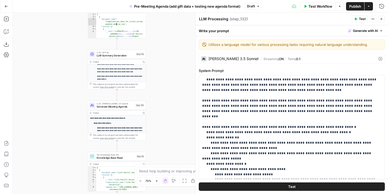
click at [116, 106] on span "Generate Meeting Agenda" at bounding box center [115, 107] width 37 height 4
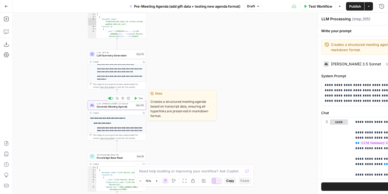
type textarea "Generate Meeting Agenda"
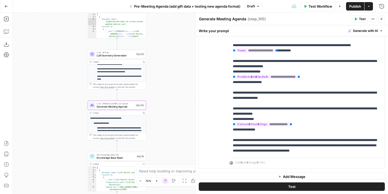
scroll to position [116, 0]
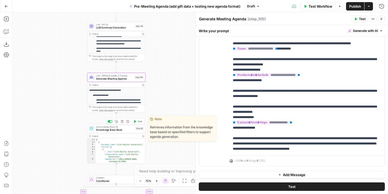
click at [127, 129] on span "Knowledge Base Read" at bounding box center [115, 130] width 38 height 4
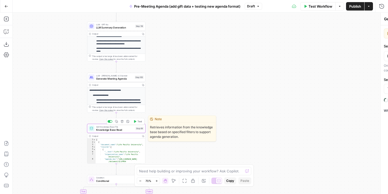
type textarea "Knowledge Base Read"
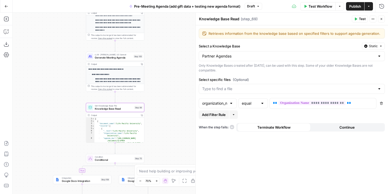
type textarea "**********"
click at [123, 136] on div "[ { "document_name" : "Life Pacific University" , "records" : [ { "__text" : "L…" at bounding box center [119, 137] width 50 height 38
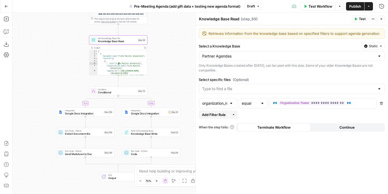
click at [371, 3] on button "Actions" at bounding box center [368, 6] width 8 height 8
click at [5, 7] on icon "button" at bounding box center [6, 6] width 4 height 4
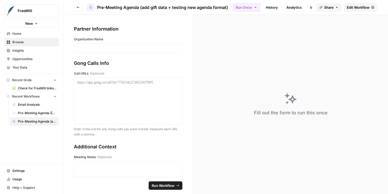
click at [77, 6] on icon "button" at bounding box center [77, 7] width 3 height 3
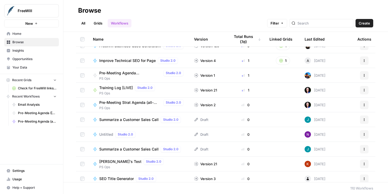
scroll to position [53, 0]
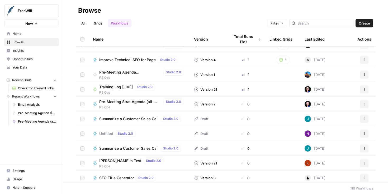
click at [316, 20] on div at bounding box center [321, 23] width 64 height 8
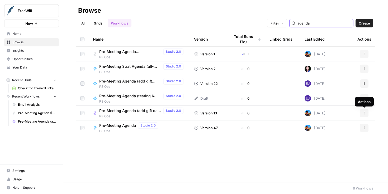
type input "agenda"
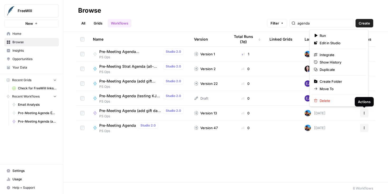
click at [366, 112] on button "Actions" at bounding box center [364, 113] width 8 height 8
click at [338, 72] on button "Duplicate" at bounding box center [338, 69] width 54 height 7
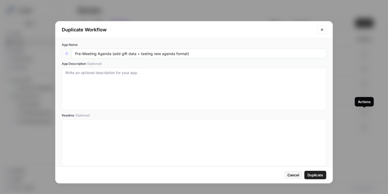
click at [220, 55] on input "Pre-Meeting Agenda (add gift data + testing new agenda format)" at bounding box center [199, 53] width 248 height 5
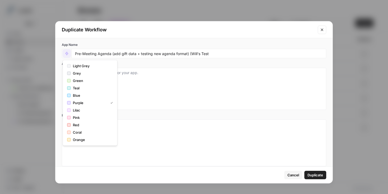
click at [69, 54] on button "button" at bounding box center [66, 53] width 8 height 8
click at [78, 65] on span "Light Grey" at bounding box center [92, 65] width 38 height 5
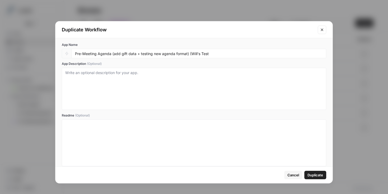
click at [280, 57] on div "Pre-Meeting Agenda (add gift data + testing new agenda format) (Will's Test" at bounding box center [198, 53] width 254 height 9
click at [279, 56] on div "Pre-Meeting Agenda (add gift data + testing new agenda format) (Will's Test" at bounding box center [198, 53] width 254 height 9
click at [235, 54] on input "Pre-Meeting Agenda (add gift data + testing new agenda format) (Will's Test" at bounding box center [199, 53] width 248 height 5
type input "Pre-Meeting Agenda (add gift data + testing new agenda format) (Will's Test)"
click at [317, 177] on span "Duplicate" at bounding box center [315, 174] width 16 height 5
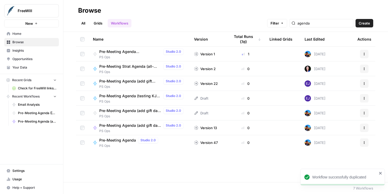
click at [117, 112] on span "Pre-Meeting Agenda (add gift data + testing new agenda format) (Will's Test)" at bounding box center [130, 110] width 62 height 5
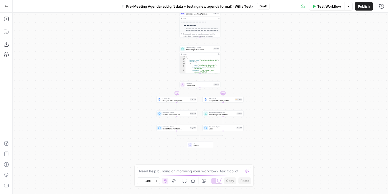
click at [163, 78] on div "true false Workflow Set Inputs Inputs Run Code · Python CZ Get Accounts List St…" at bounding box center [200, 103] width 375 height 181
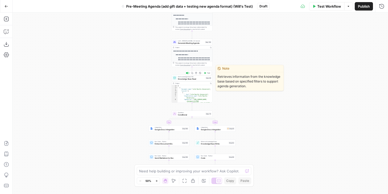
click at [184, 78] on span "Knowledge Base Read" at bounding box center [191, 79] width 27 height 3
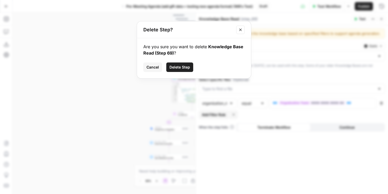
click at [191, 68] on button "Delete Step" at bounding box center [179, 66] width 27 height 9
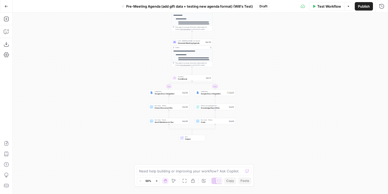
click at [199, 79] on span "Conditional" at bounding box center [191, 79] width 27 height 3
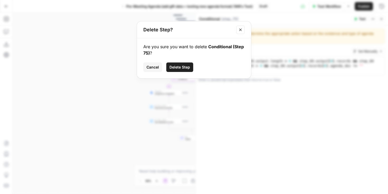
click at [178, 70] on button "Delete Step" at bounding box center [179, 66] width 27 height 9
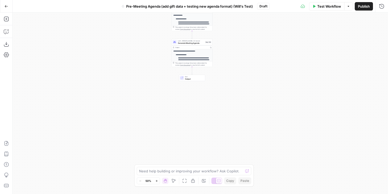
click at [199, 61] on div "This output is too large & has been abbreviated for review. Copy the output to …" at bounding box center [192, 64] width 41 height 6
click at [6, 19] on icon "button" at bounding box center [6, 18] width 5 height 5
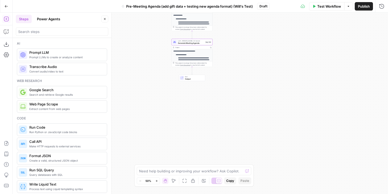
click at [56, 36] on div at bounding box center [62, 31] width 92 height 8
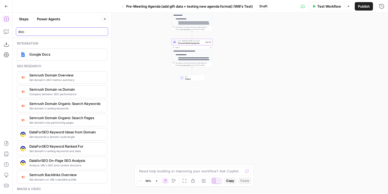
type input "doc"
click at [53, 57] on span "Google Docs" at bounding box center [65, 54] width 73 height 5
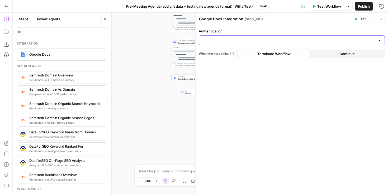
click at [257, 38] on input "Authentication" at bounding box center [288, 40] width 173 height 5
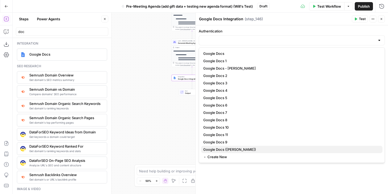
click at [226, 149] on span "Google Docs (Will Filho)" at bounding box center [290, 149] width 175 height 5
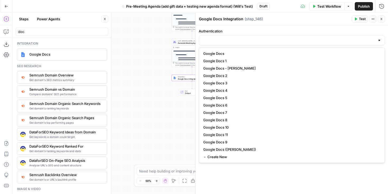
type input "Google Docs (Will Filho)"
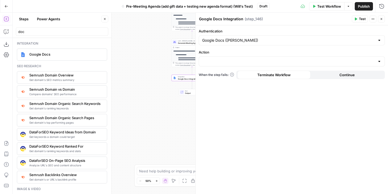
click at [254, 58] on div at bounding box center [292, 61] width 186 height 10
click at [240, 73] on span "Create Document" at bounding box center [290, 74] width 175 height 5
type input "Create Document"
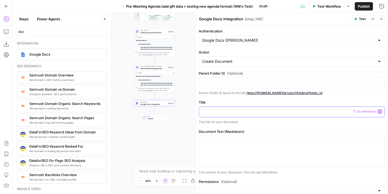
click at [219, 112] on p at bounding box center [291, 111] width 179 height 5
click at [378, 112] on button "Variables Menu" at bounding box center [379, 111] width 4 height 4
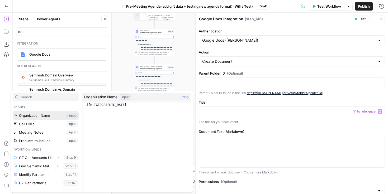
click at [49, 114] on button "Select variable Organization Name" at bounding box center [46, 115] width 66 height 8
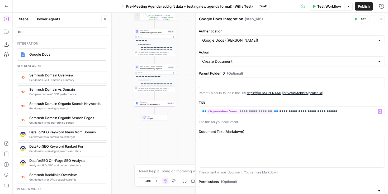
click at [267, 94] on link "https://drive.google.com/drive/u/1/folders/[folder_id" at bounding box center [284, 93] width 75 height 4
click at [277, 81] on p at bounding box center [291, 82] width 179 height 5
click at [333, 93] on p "Parent Folder ID found in the URL https://drive.google.com/drive/u/1/folders/[f…" at bounding box center [292, 92] width 186 height 5
click at [254, 145] on div at bounding box center [291, 151] width 185 height 31
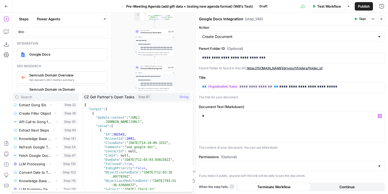
scroll to position [116, 0]
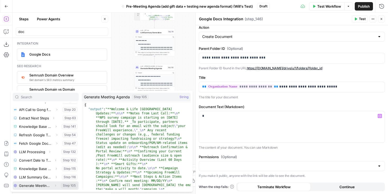
click at [48, 185] on button "Select variable Generate Meeting Agenda" at bounding box center [46, 185] width 66 height 8
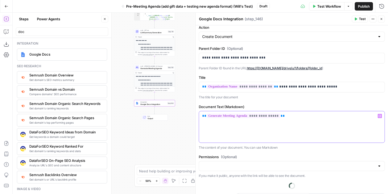
scroll to position [35, 0]
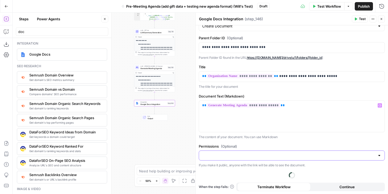
click at [272, 153] on input "Permissions (Optional)" at bounding box center [288, 155] width 173 height 5
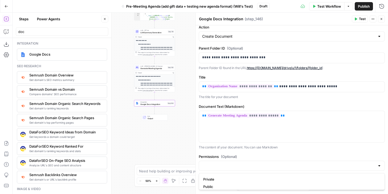
scroll to position [25, 0]
click at [230, 179] on span "Private" at bounding box center [290, 179] width 175 height 5
type input "Private"
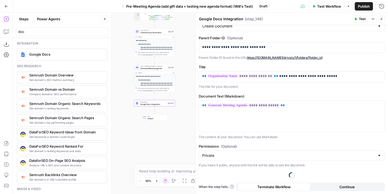
click at [361, 20] on span "Test" at bounding box center [362, 19] width 7 height 5
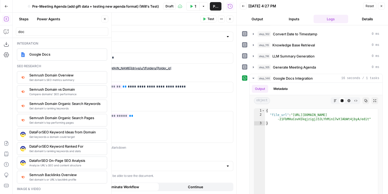
scroll to position [177, 0]
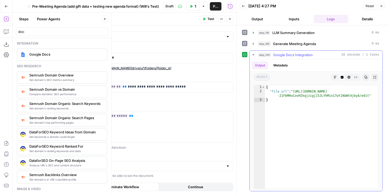
type textarea "**********"
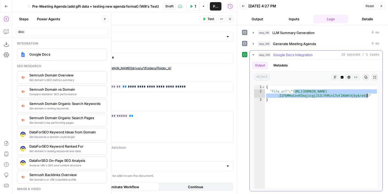
drag, startPoint x: 295, startPoint y: 91, endPoint x: 369, endPoint y: 95, distance: 74.2
click at [369, 95] on div "{ "file_url" : "https://docs.google.com/document/d/1 -21FbMHuCovHIkqjzigjJ3JLYh…" at bounding box center [321, 141] width 113 height 112
click at [231, 19] on icon "button" at bounding box center [229, 18] width 3 height 3
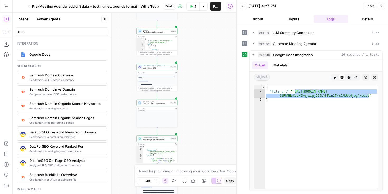
click at [196, 171] on div "Lock/Unlock U" at bounding box center [192, 170] width 25 height 5
click at [222, 171] on textarea at bounding box center [191, 171] width 104 height 5
type textarea "Where is the workflow pulling the Portal activity from?"
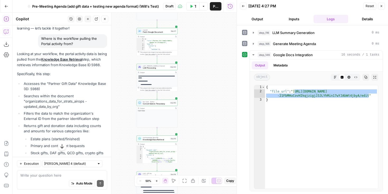
scroll to position [37, 0]
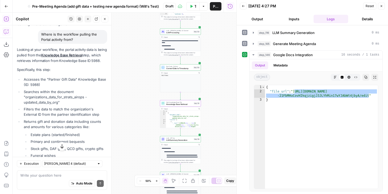
click at [79, 55] on link "Knowledge Base Retrieval" at bounding box center [61, 55] width 41 height 4
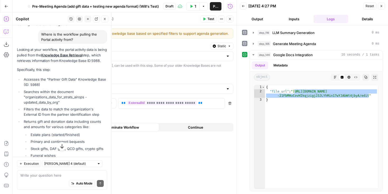
click at [230, 18] on icon "button" at bounding box center [229, 18] width 3 height 3
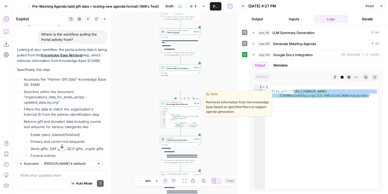
click at [187, 104] on span "Knowledge Base Retrieval" at bounding box center [179, 104] width 26 height 3
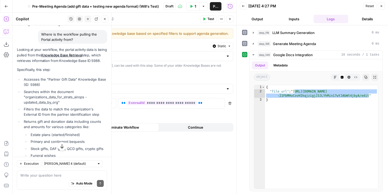
click at [232, 21] on button "Close" at bounding box center [229, 19] width 7 height 7
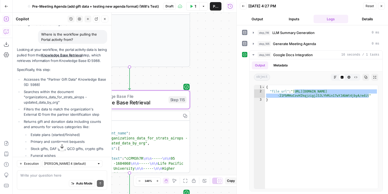
click at [157, 100] on span "Knowledge Base Retrieval" at bounding box center [126, 103] width 78 height 8
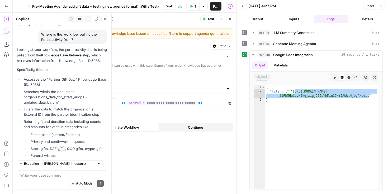
click at [77, 103] on div "organization_external_id" at bounding box center [66, 103] width 38 height 10
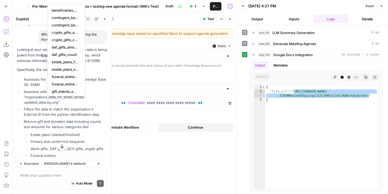
scroll to position [0, 0]
type input "organization_external_id"
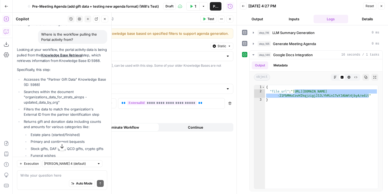
click at [137, 69] on div "Only Knowledge Bases created after June 1st, 2024, can be used with this step. …" at bounding box center [140, 67] width 186 height 9
click at [229, 20] on icon "button" at bounding box center [229, 18] width 3 height 3
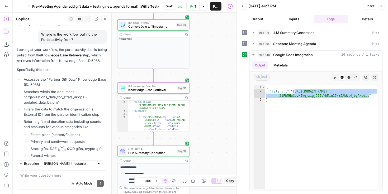
scroll to position [8, 0]
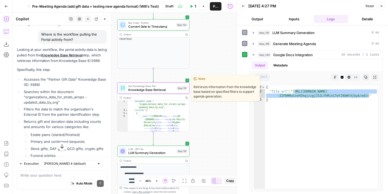
click at [171, 88] on span "Knowledge Base Retrieval" at bounding box center [151, 89] width 46 height 5
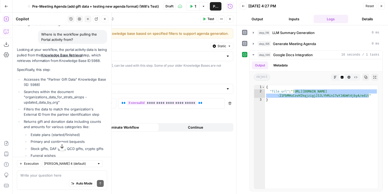
click at [229, 19] on icon "button" at bounding box center [230, 19] width 2 height 2
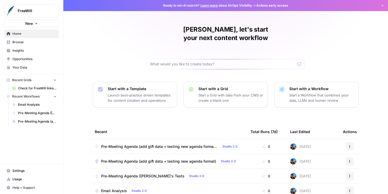
click at [40, 68] on span "Your Data" at bounding box center [34, 67] width 44 height 5
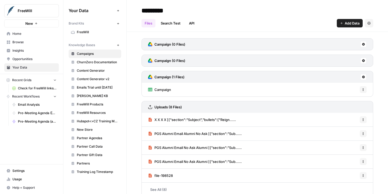
click at [98, 151] on link "Partner Gift Data" at bounding box center [95, 155] width 52 height 8
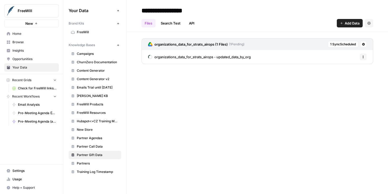
click at [231, 59] on span "organizations_data_for_strats_airops - updated_data_by_org" at bounding box center [202, 56] width 96 height 5
